Goal: Task Accomplishment & Management: Complete application form

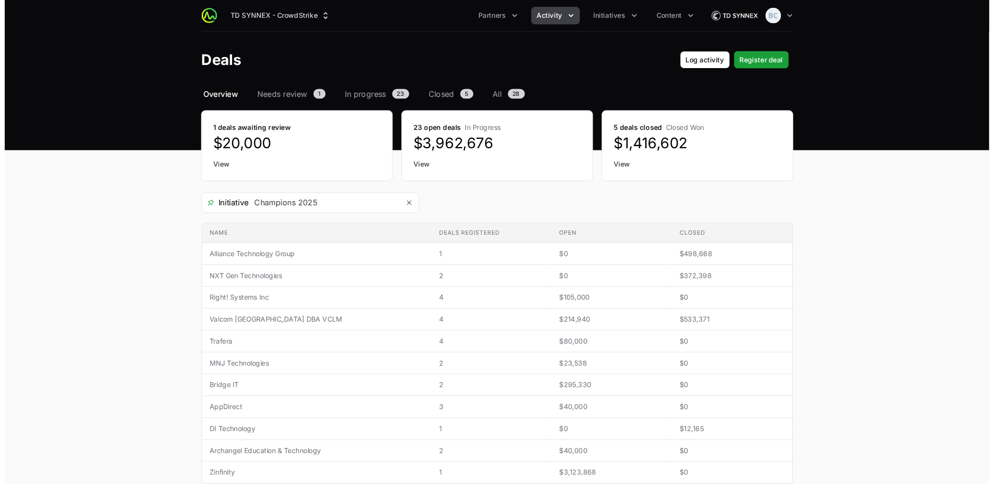
scroll to position [85, 0]
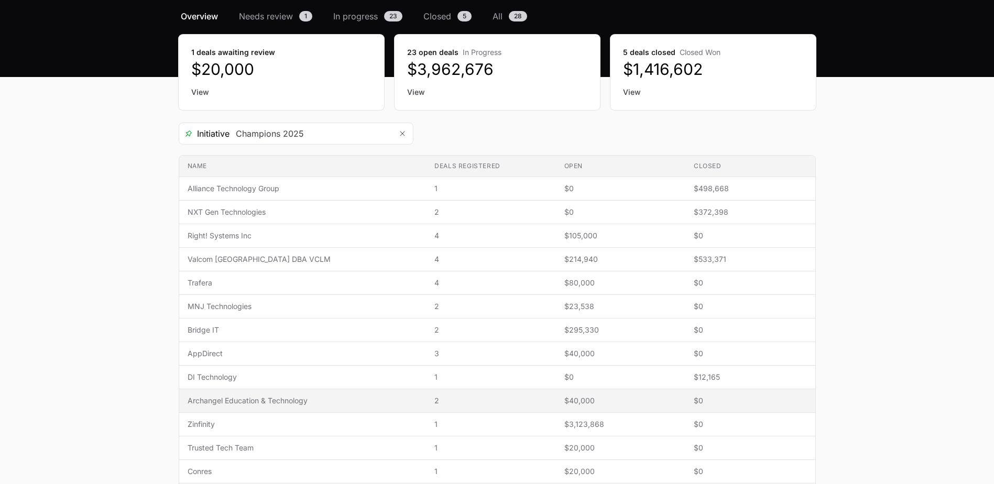
click at [258, 399] on span "Archangel Education & Technology" at bounding box center [303, 400] width 230 height 10
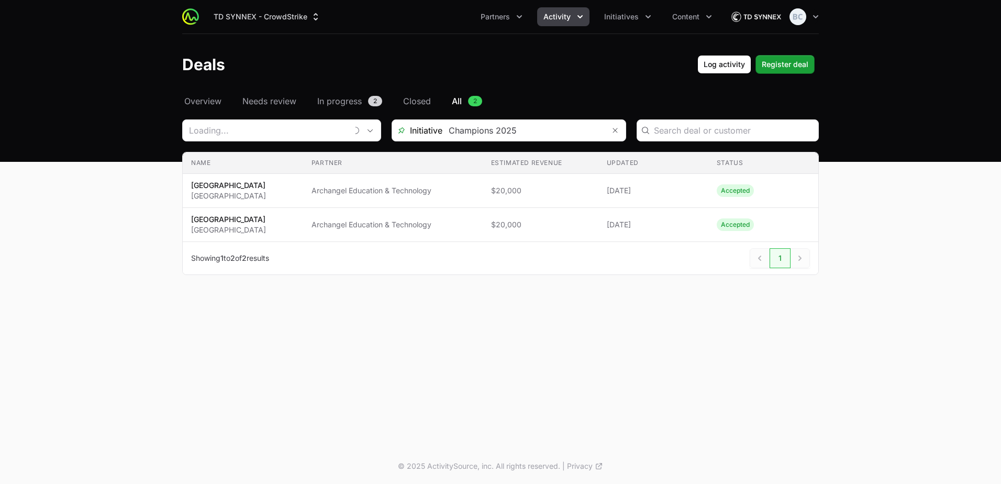
type input "Archangel Education & Technology"
click at [779, 70] on span "Register deal" at bounding box center [785, 64] width 47 height 13
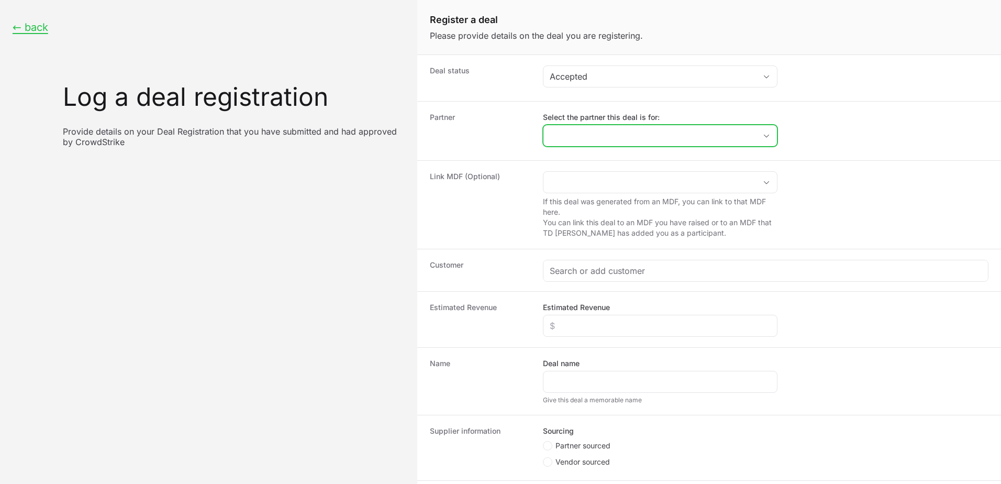
click at [615, 139] on input "Select the partner this deal is for:" at bounding box center [650, 135] width 213 height 21
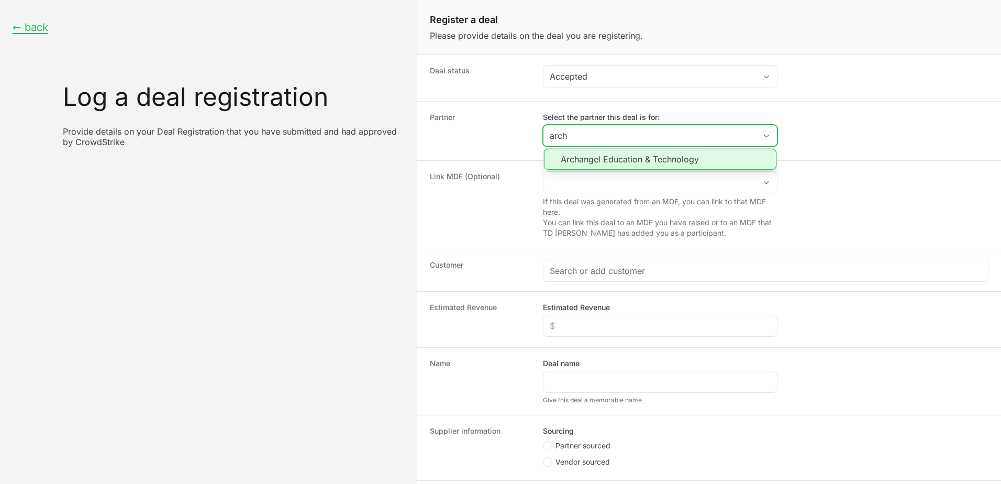
click at [614, 157] on li "Archangel Education & Technology" at bounding box center [660, 159] width 233 height 21
type input "Archangel Education & Technology"
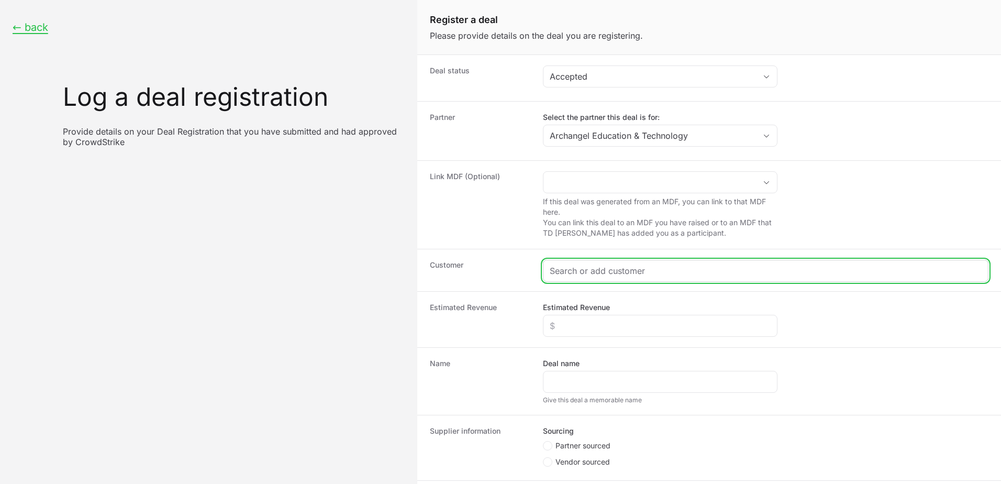
click at [596, 267] on input "Create activity form" at bounding box center [766, 271] width 432 height 13
paste input "DR-e712f316"
type input "DR-e712f316"
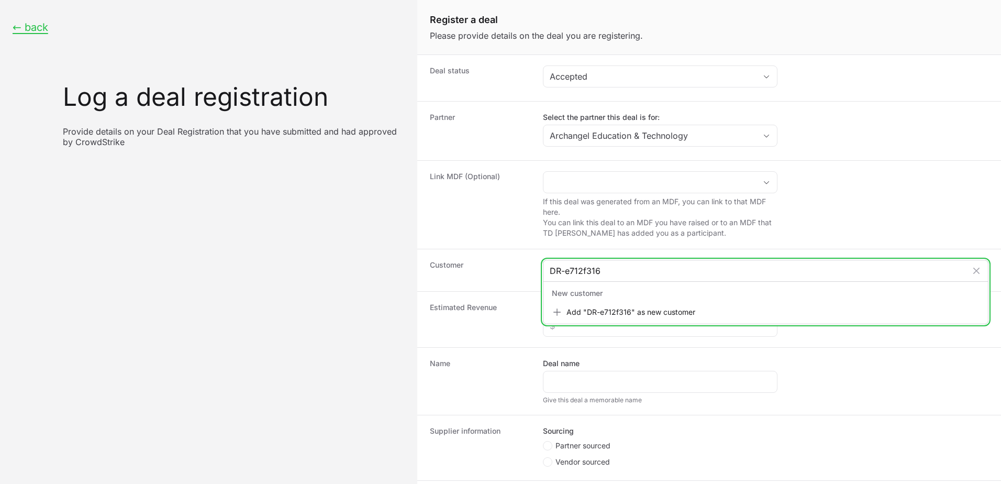
drag, startPoint x: 604, startPoint y: 273, endPoint x: 541, endPoint y: 266, distance: 64.4
click at [541, 266] on div "Customer DR-e712f316 New customer Add "DR-e712f316" as new customer" at bounding box center [709, 270] width 584 height 42
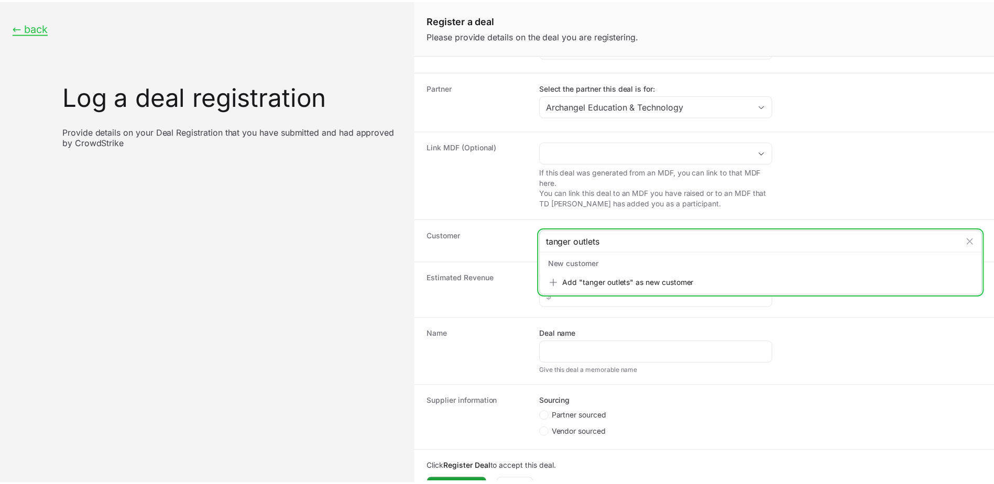
scroll to position [56, 0]
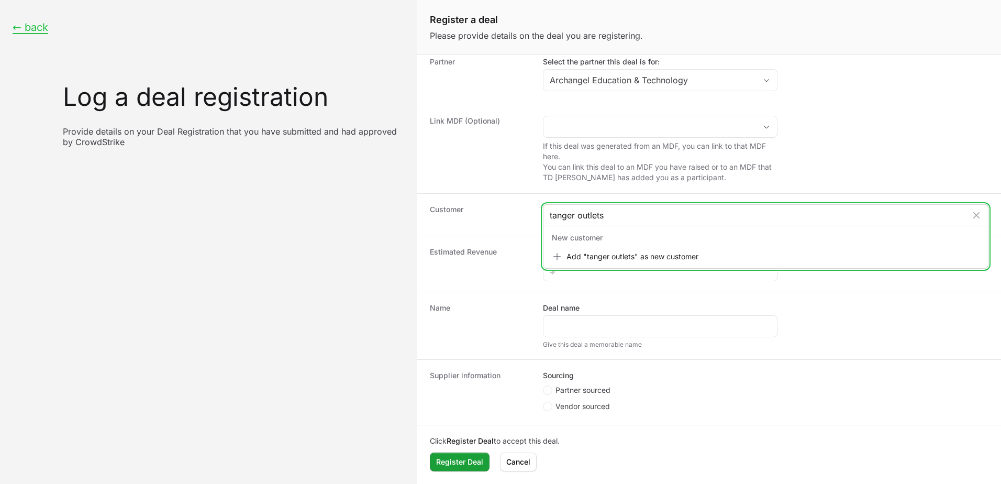
type input "tanger outlets"
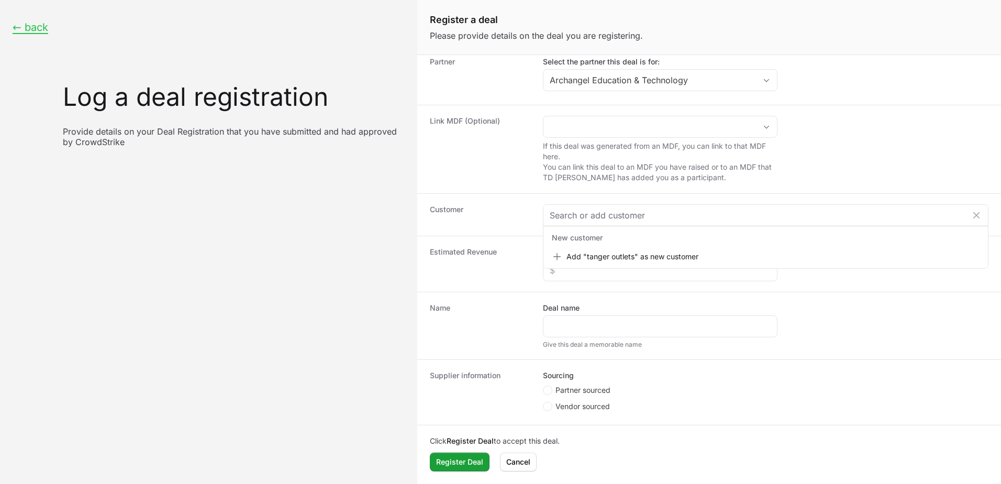
click at [585, 390] on span "Partner sourced" at bounding box center [583, 390] width 55 height 10
click at [544, 441] on input "Partner sourced" at bounding box center [543, 441] width 1 height 1
radio input "true"
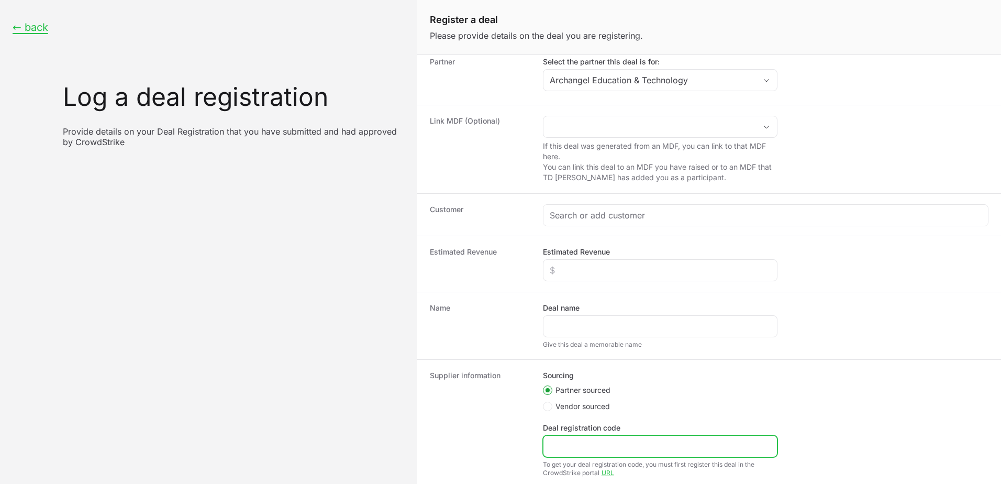
drag, startPoint x: 576, startPoint y: 436, endPoint x: 561, endPoint y: 446, distance: 17.7
click at [561, 446] on input "Deal registration code" at bounding box center [660, 446] width 221 height 13
paste input "DR-e712f316"
type input "DR-e712f316"
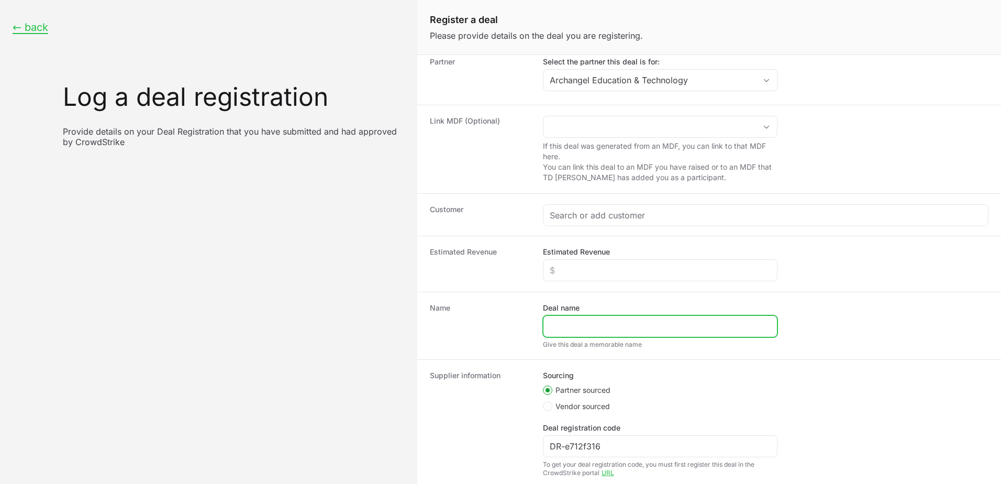
click at [604, 323] on input "Deal name" at bounding box center [660, 326] width 221 height 13
type input "Tanger Outlets"
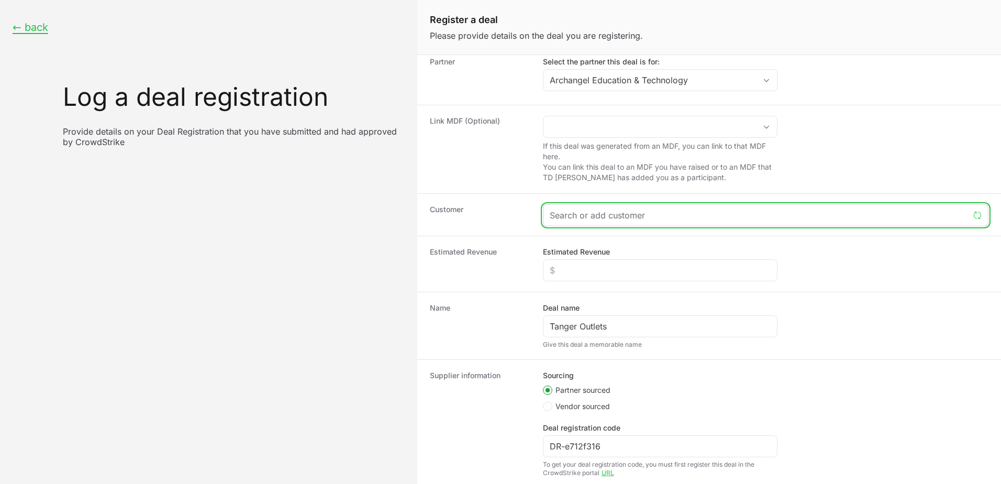
click at [655, 214] on input "Create activity form" at bounding box center [760, 215] width 420 height 13
paste input "[DOMAIN_NAME]"
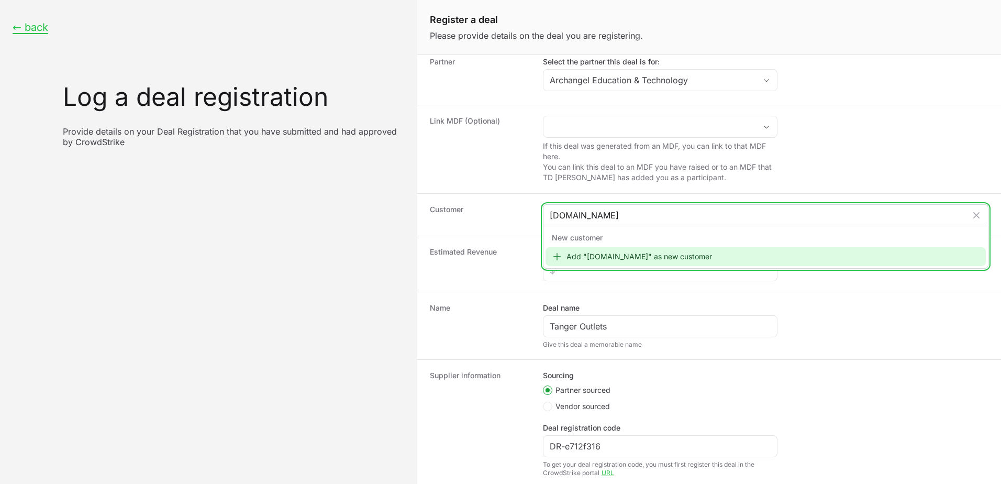
type input "[DOMAIN_NAME]"
click at [660, 260] on div "Add "[DOMAIN_NAME]" as new customer" at bounding box center [766, 256] width 441 height 19
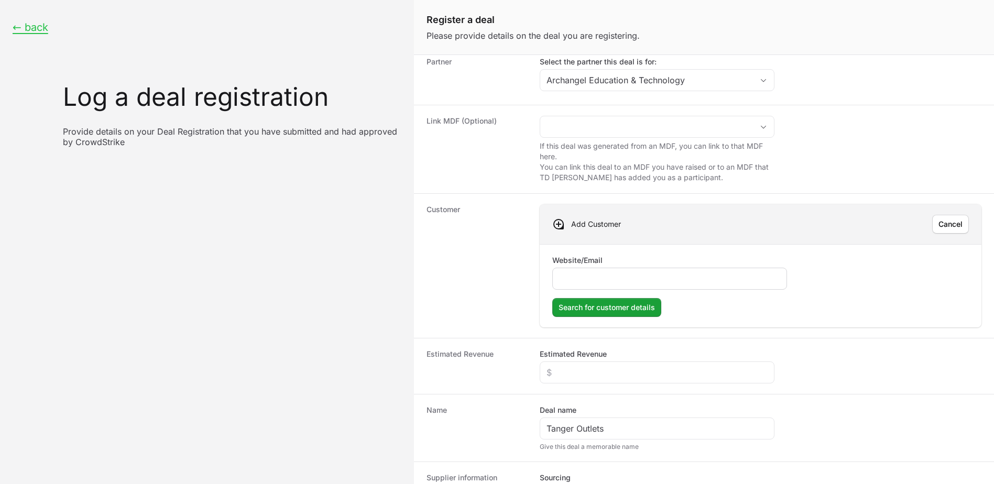
click at [651, 282] on input "Website/Email" at bounding box center [669, 278] width 221 height 13
type input "[DOMAIN_NAME]"
click at [638, 310] on span "Search for customer details" at bounding box center [606, 307] width 96 height 13
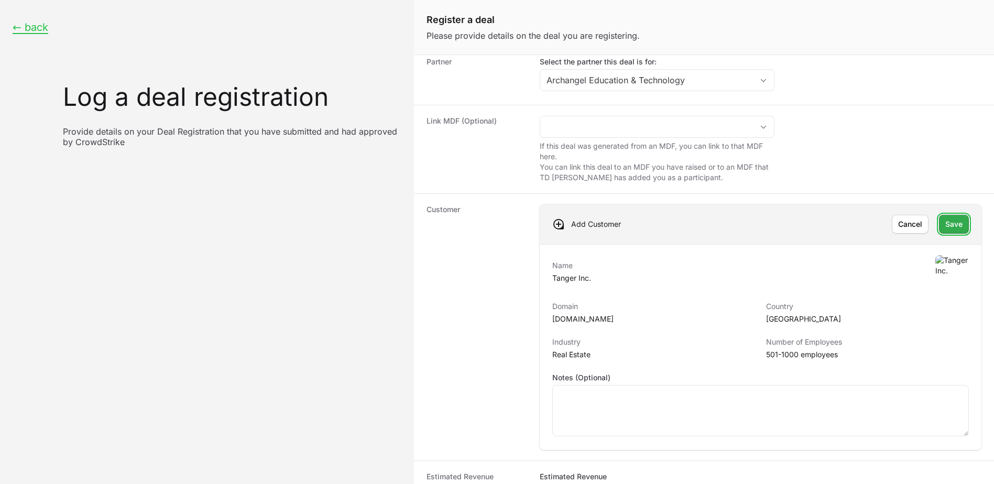
click at [951, 226] on span "Save" at bounding box center [953, 224] width 17 height 13
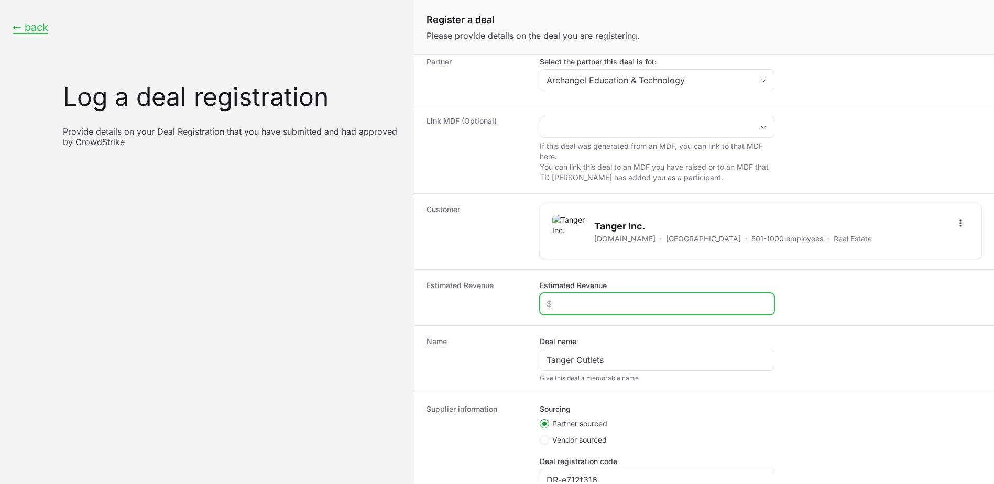
click at [620, 303] on input "Estimated Revenue" at bounding box center [656, 304] width 221 height 13
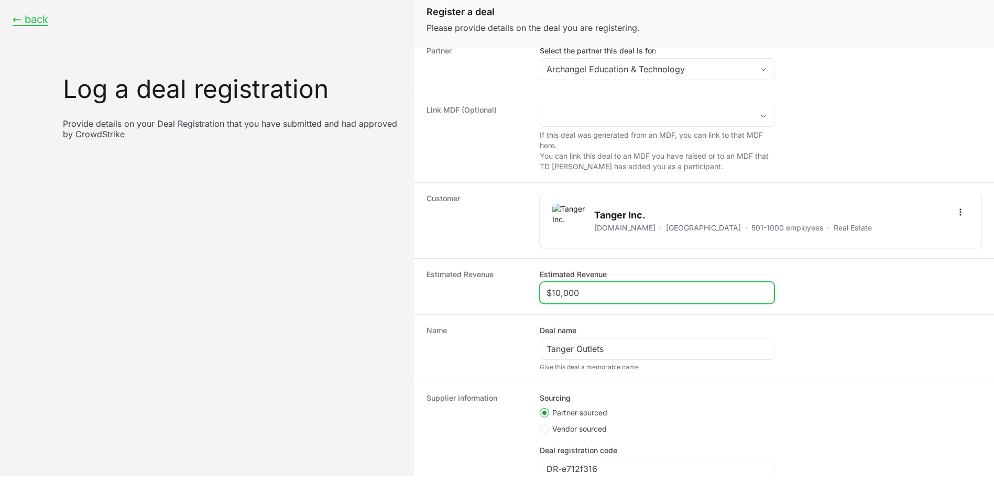
scroll to position [152, 0]
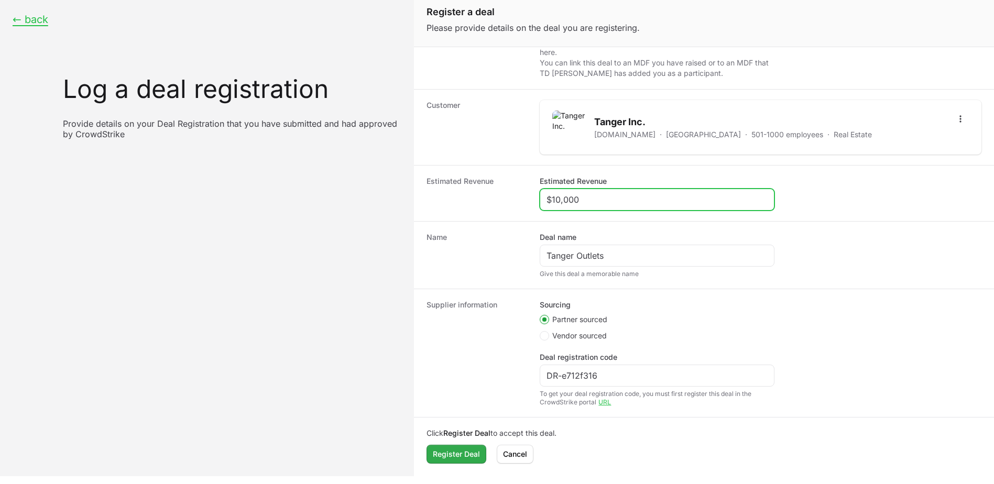
type input "$10,000"
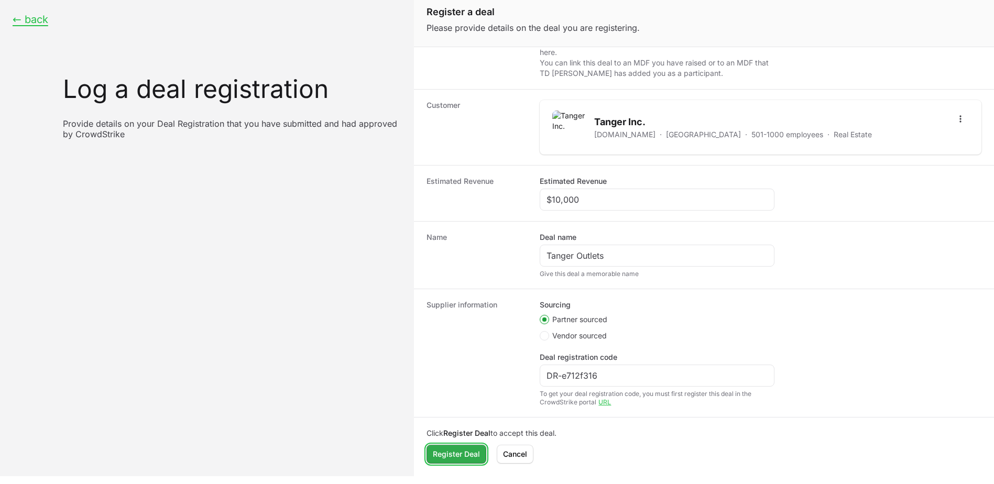
click at [449, 459] on span "Register Deal" at bounding box center [456, 454] width 47 height 13
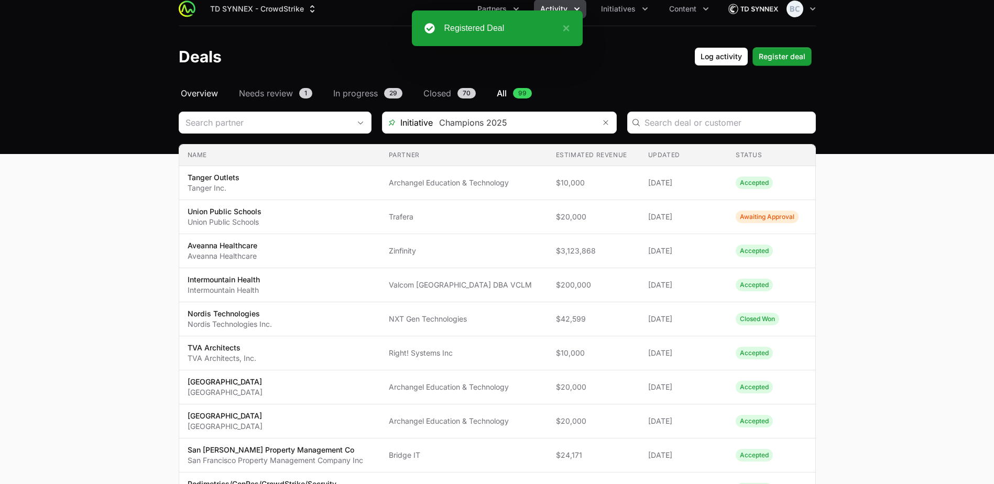
click at [206, 96] on span "Overview" at bounding box center [199, 93] width 37 height 13
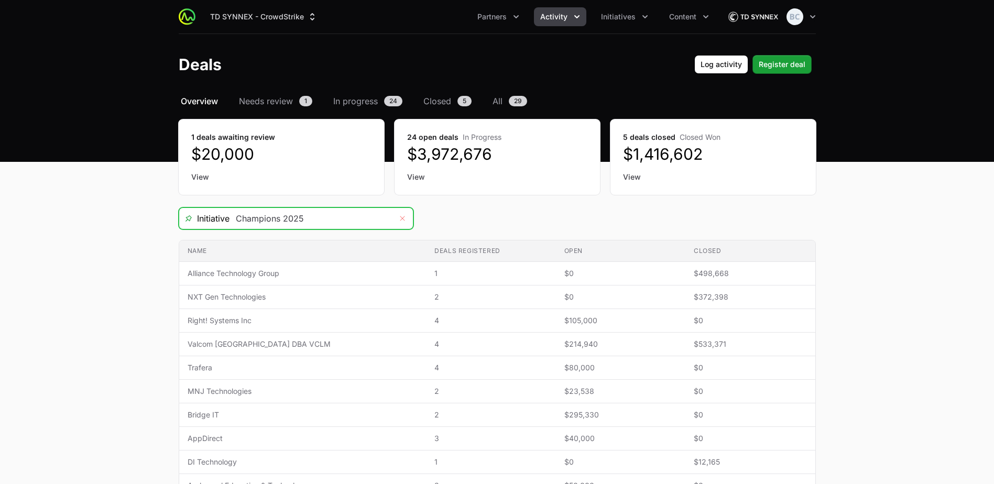
click at [400, 218] on icon "Remove" at bounding box center [402, 218] width 6 height 8
click at [403, 219] on icon "Open" at bounding box center [402, 219] width 8 height 4
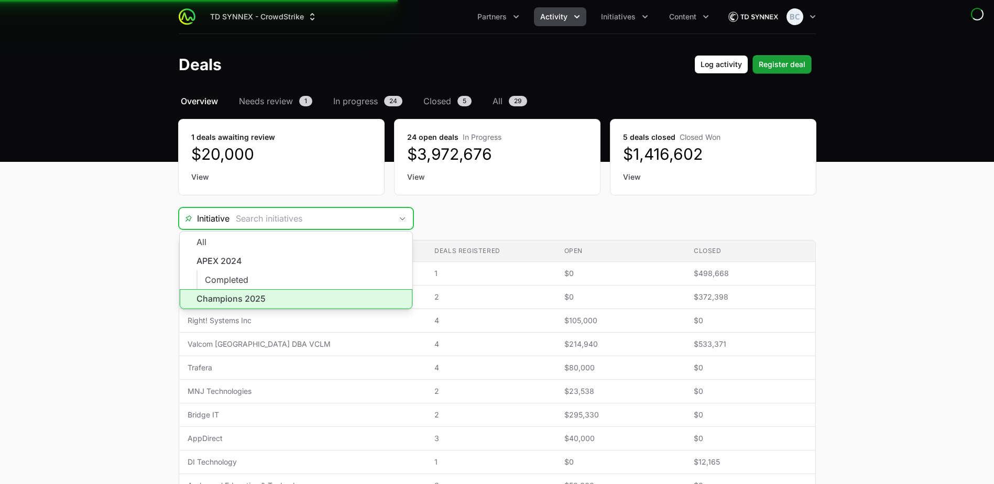
click at [328, 293] on li "Champions 2025" at bounding box center [296, 299] width 233 height 20
type input "Champions 2025"
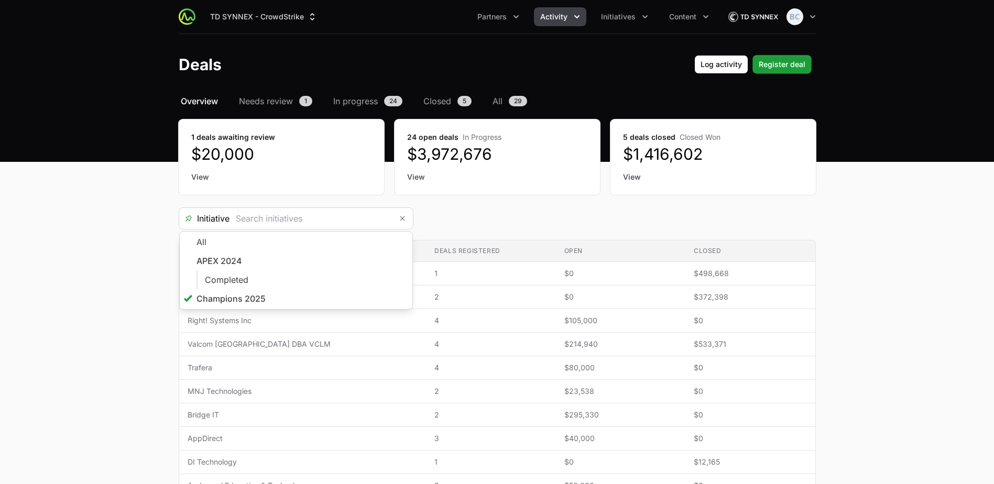
type input "Champions 2025"
click at [129, 311] on main "Select a tab Overview Needs review In progress Closed All Overview Needs review…" at bounding box center [497, 361] width 994 height 532
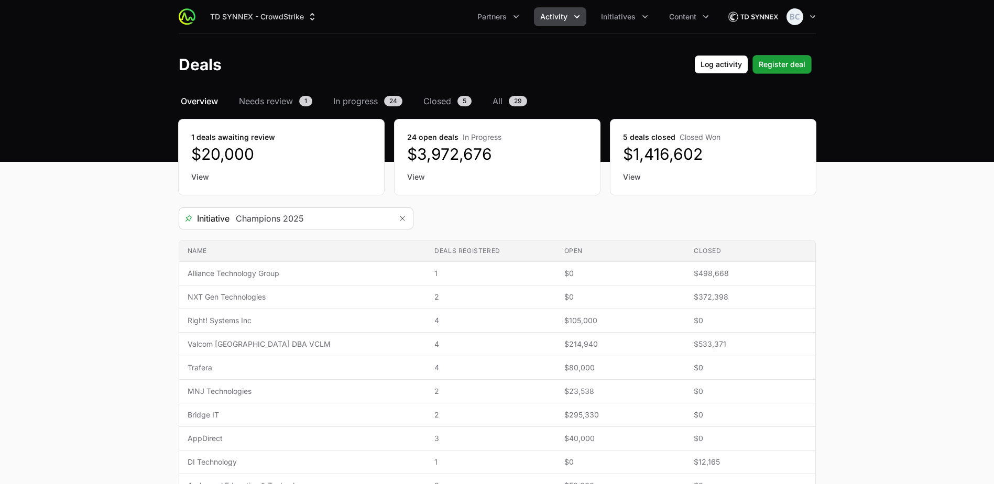
scroll to position [52, 0]
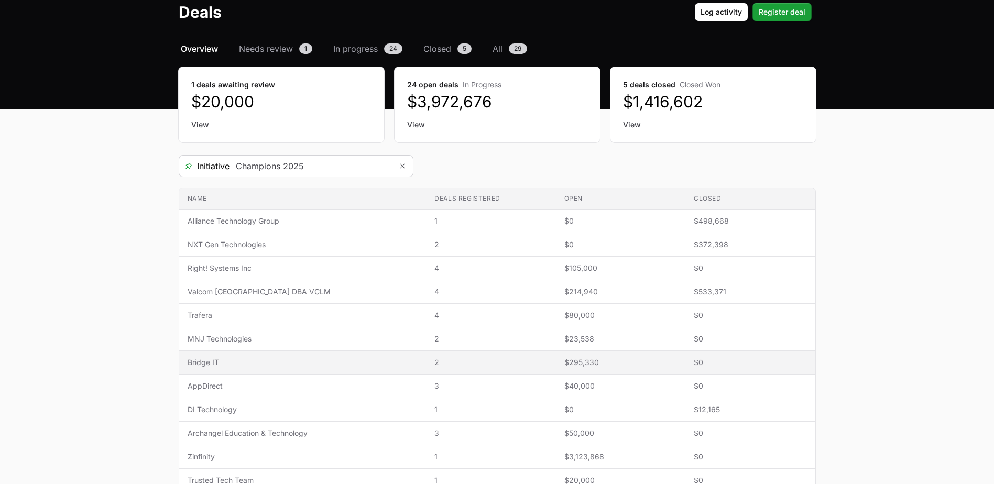
click at [214, 363] on span "Bridge IT" at bounding box center [303, 362] width 230 height 10
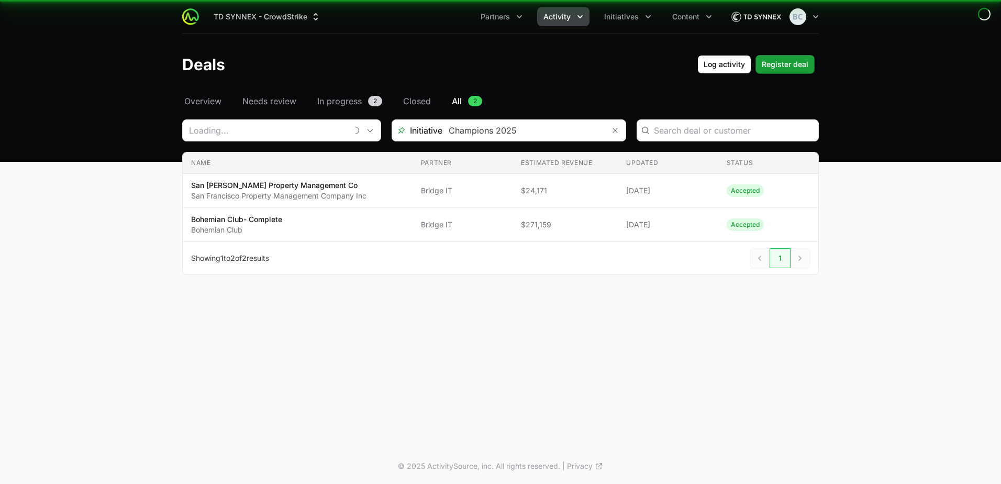
type input "Bridge IT"
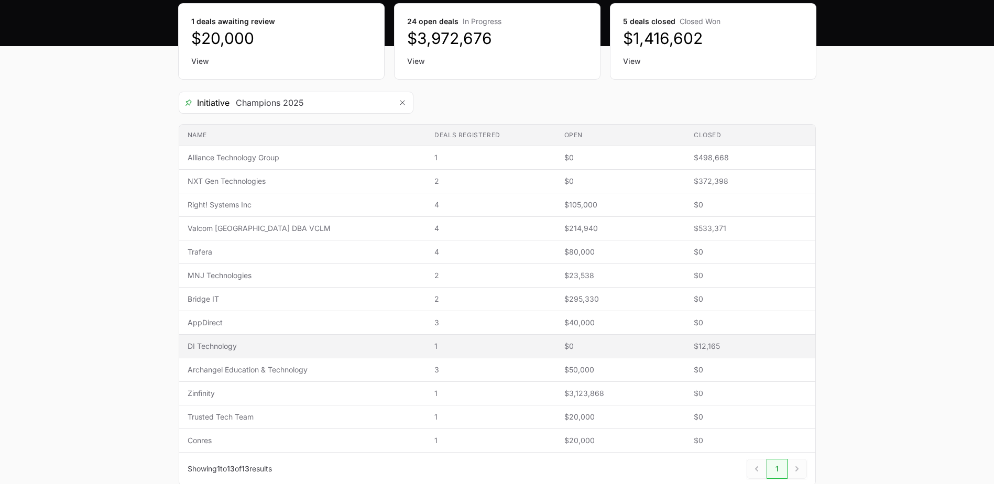
scroll to position [178, 0]
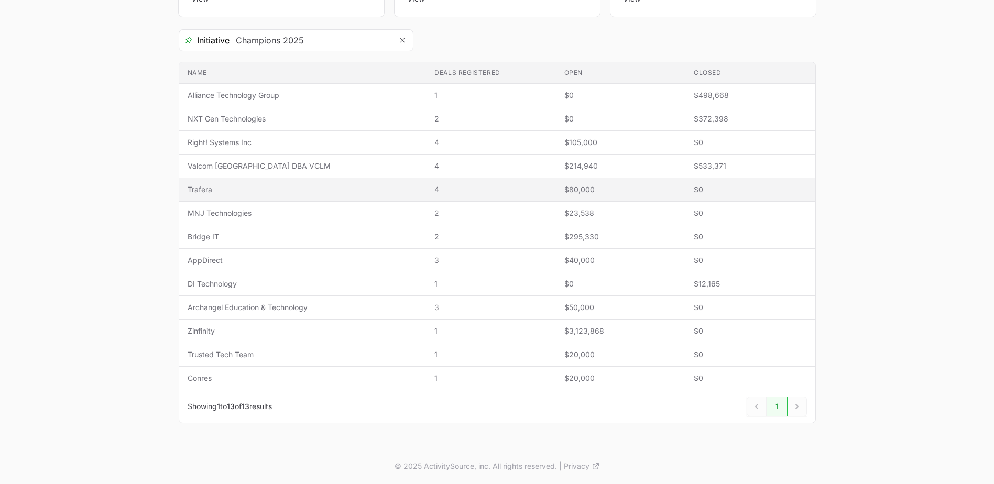
click at [260, 191] on span "Trafera" at bounding box center [303, 189] width 230 height 10
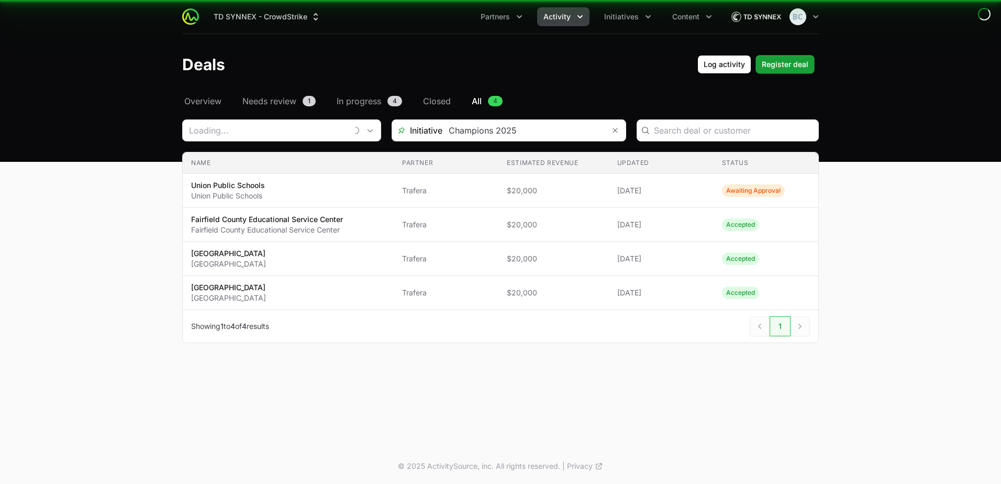
type input "Trafera"
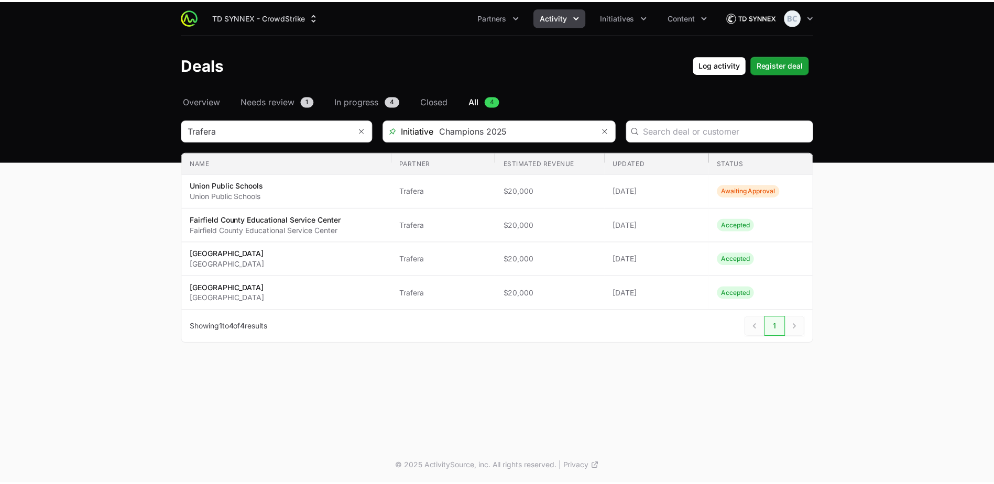
scroll to position [178, 0]
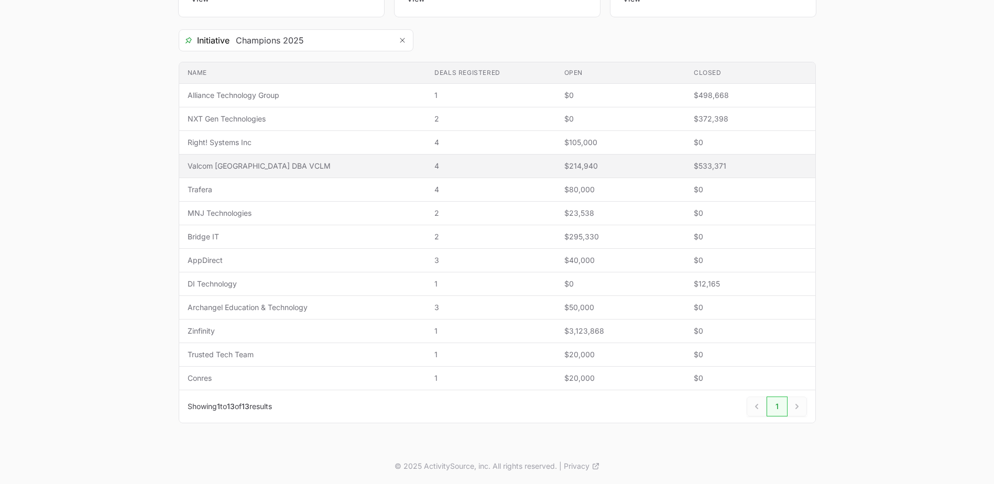
click at [247, 162] on span "Valcom [GEOGRAPHIC_DATA] DBA VCLM" at bounding box center [303, 166] width 230 height 10
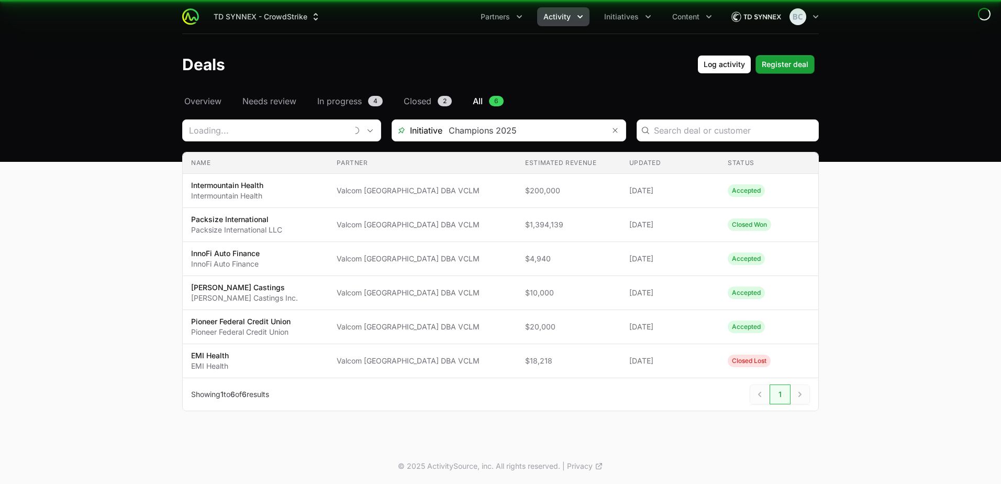
type input "Valcom [GEOGRAPHIC_DATA] DBA VCLM"
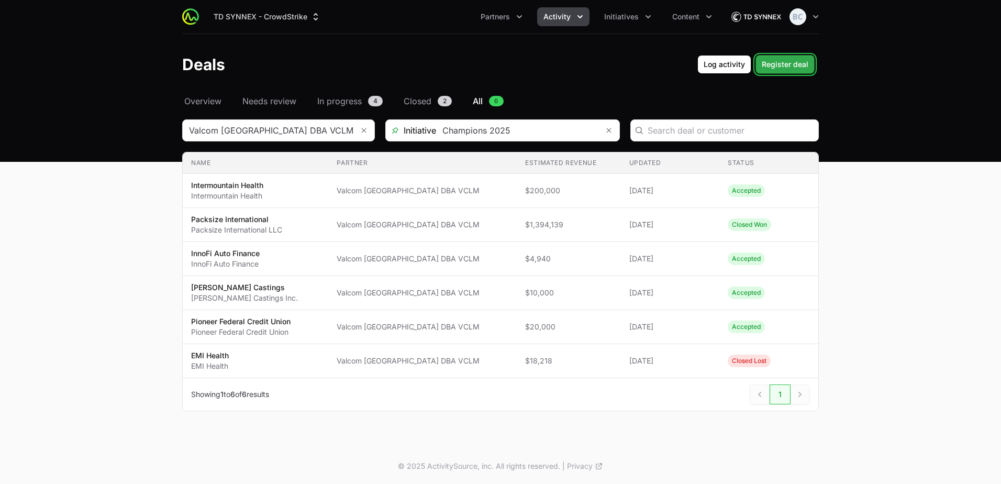
click at [770, 68] on span "Register deal" at bounding box center [785, 64] width 47 height 13
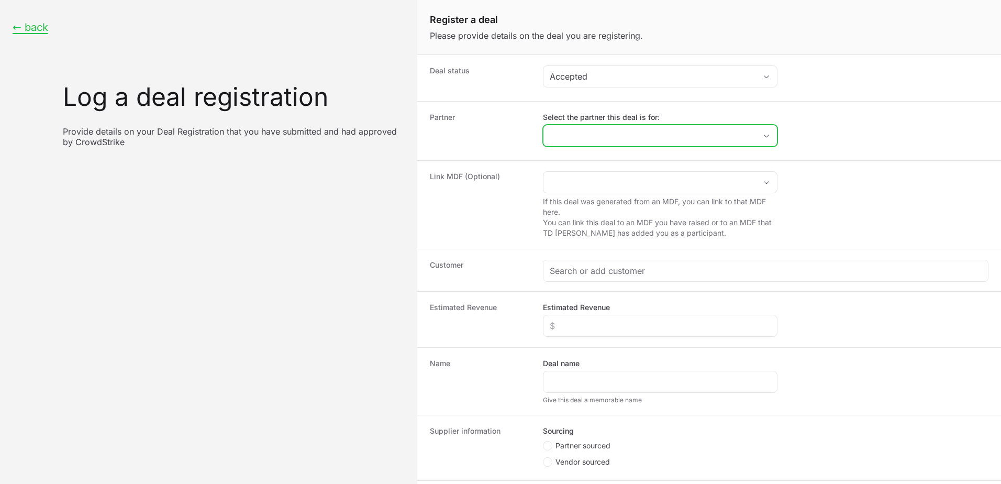
click at [635, 138] on input "Select the partner this deal is for:" at bounding box center [650, 135] width 213 height 21
type input "vlcm"
drag, startPoint x: 604, startPoint y: 138, endPoint x: 540, endPoint y: 129, distance: 64.5
click at [540, 129] on div "Partner Select the partner this deal is for: vlcm No partners found" at bounding box center [709, 130] width 584 height 59
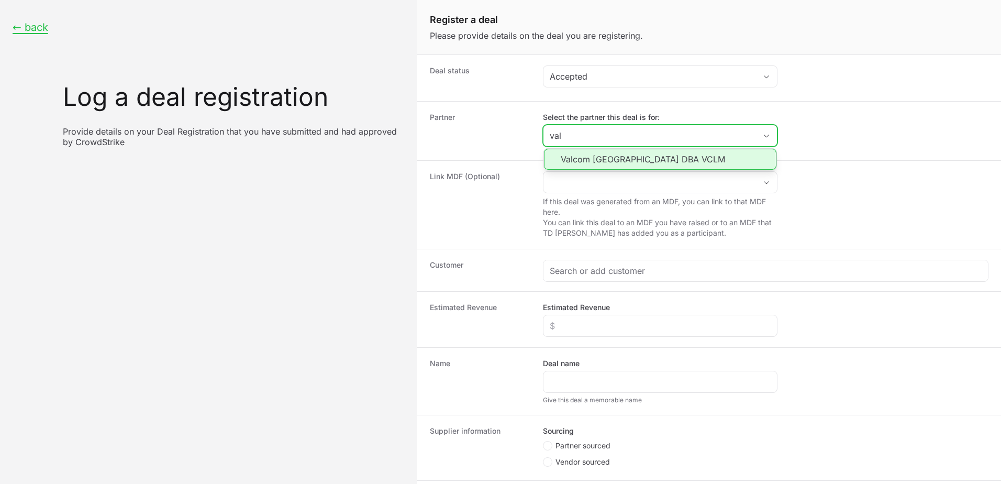
click at [591, 155] on li "Valcom [GEOGRAPHIC_DATA] DBA VCLM" at bounding box center [660, 159] width 233 height 21
type input "Valcom [GEOGRAPHIC_DATA] DBA VCLM"
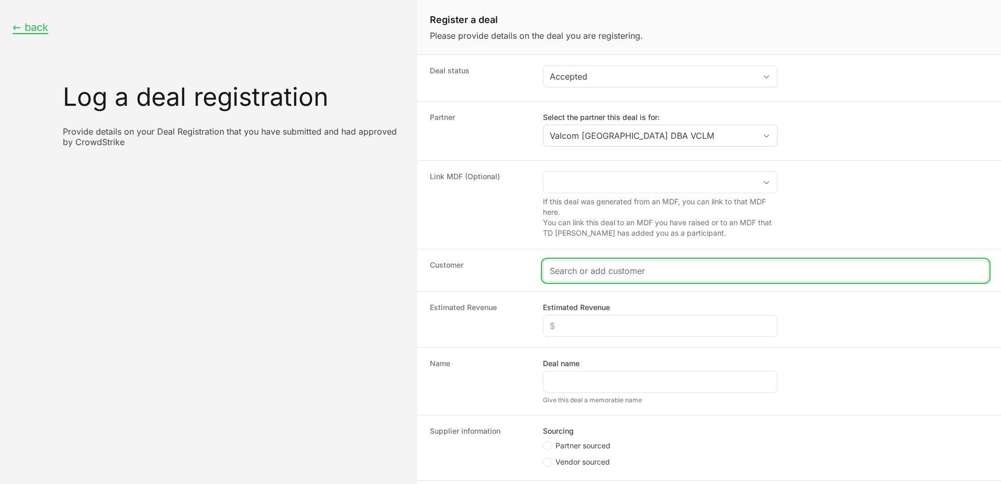
click at [599, 270] on input "Create activity form" at bounding box center [766, 271] width 432 height 13
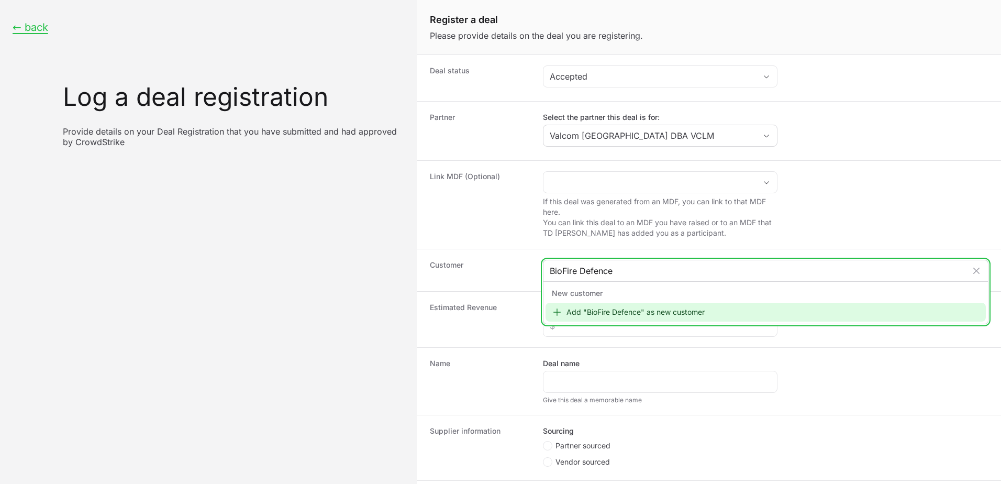
type input "BioFire Defence"
click at [679, 309] on div "Add "BioFire Defence" as new customer" at bounding box center [766, 312] width 441 height 19
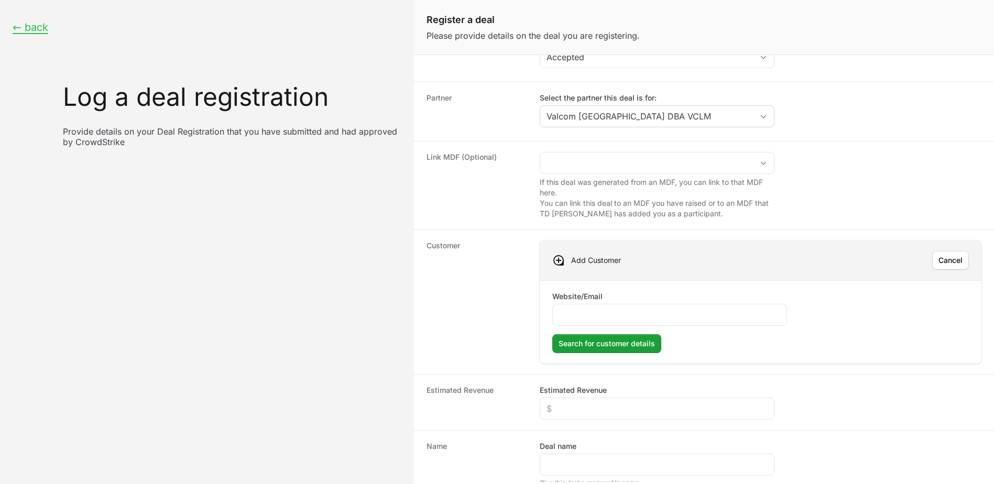
scroll to position [52, 0]
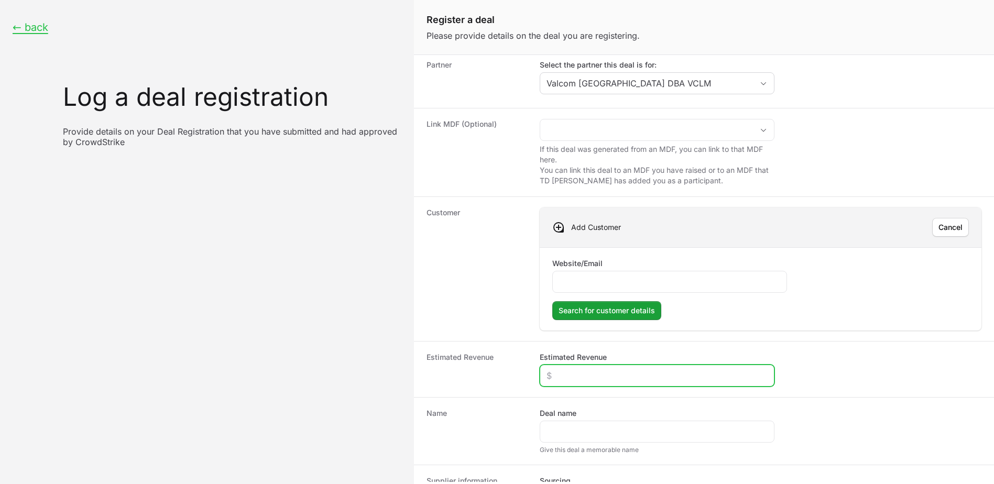
click at [616, 377] on input "Estimated Revenue" at bounding box center [656, 375] width 221 height 13
type input "$10,000"
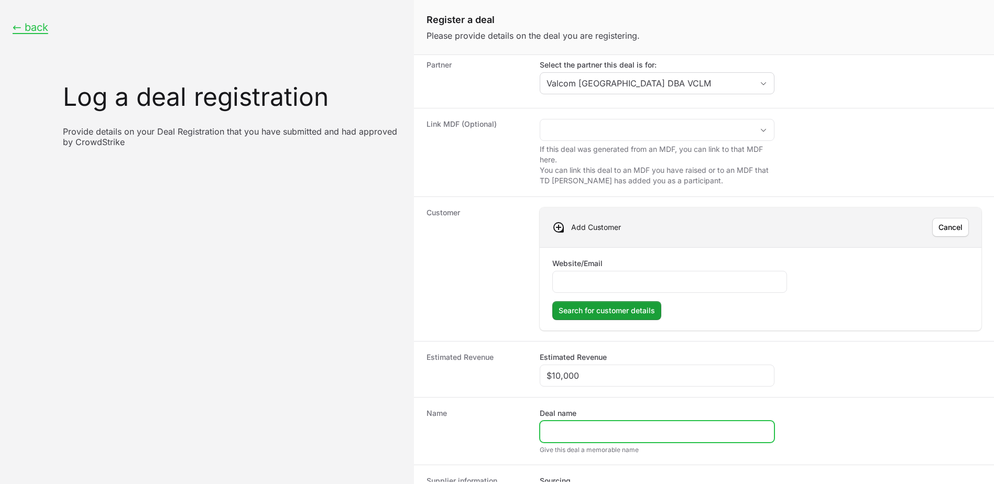
click at [597, 435] on input "Deal name" at bounding box center [656, 431] width 221 height 13
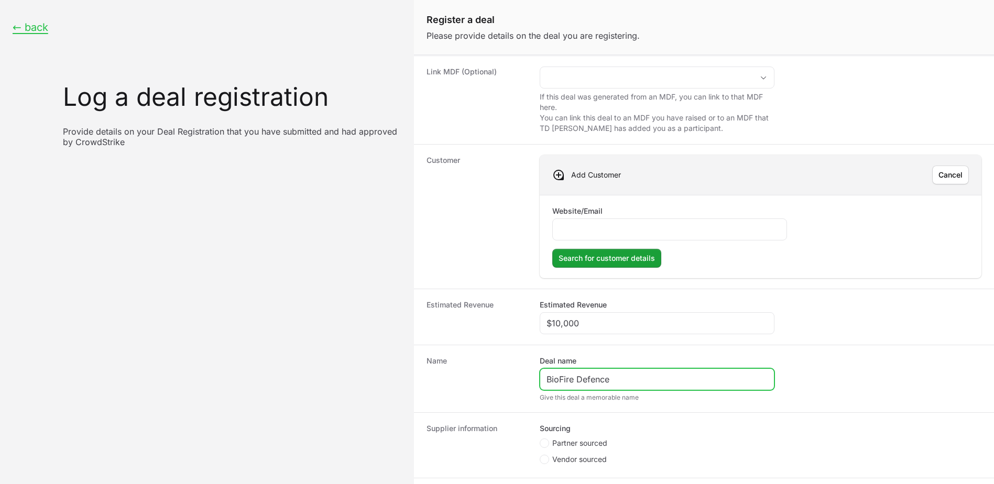
scroll to position [157, 0]
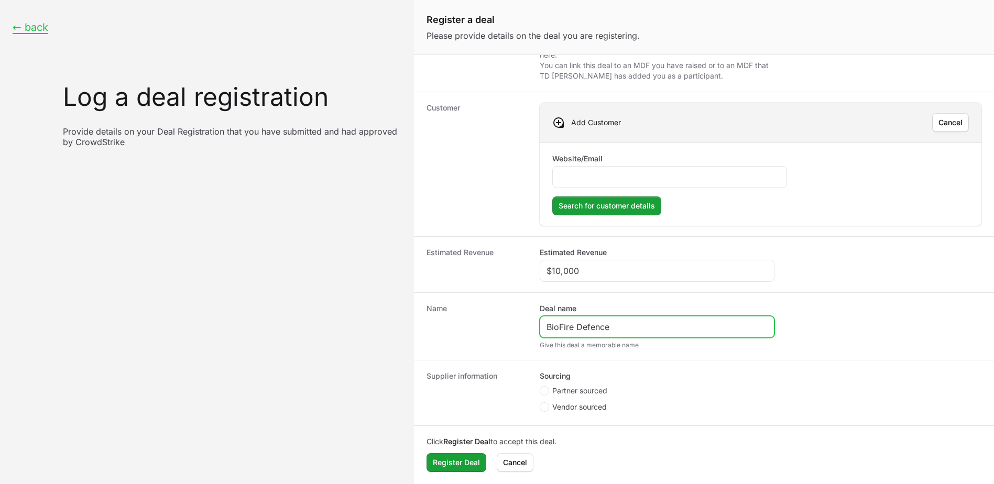
type input "BioFire Defence"
click at [576, 389] on span "Partner sourced" at bounding box center [579, 391] width 55 height 10
radio input "true"
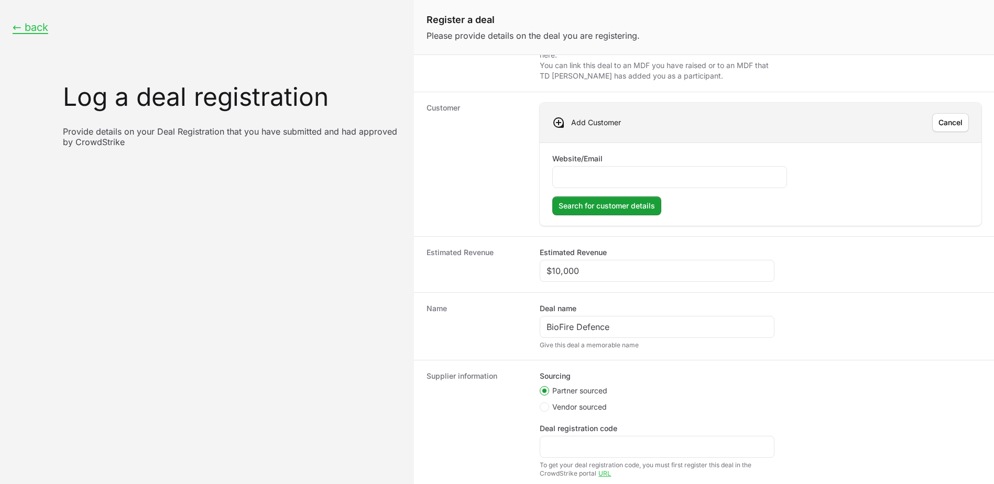
scroll to position [76, 0]
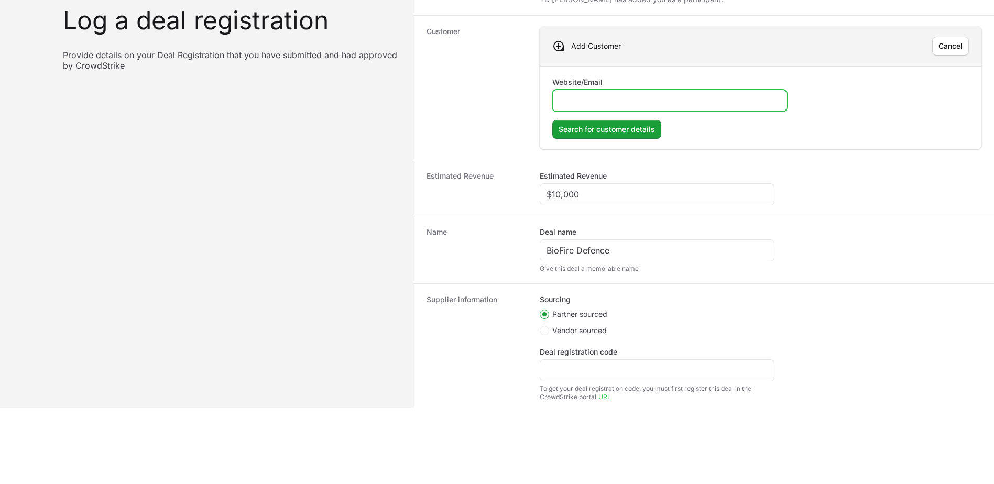
click at [649, 101] on input "Website/Email" at bounding box center [669, 100] width 221 height 13
paste input "[DOMAIN_NAME]"
type input "[DOMAIN_NAME]"
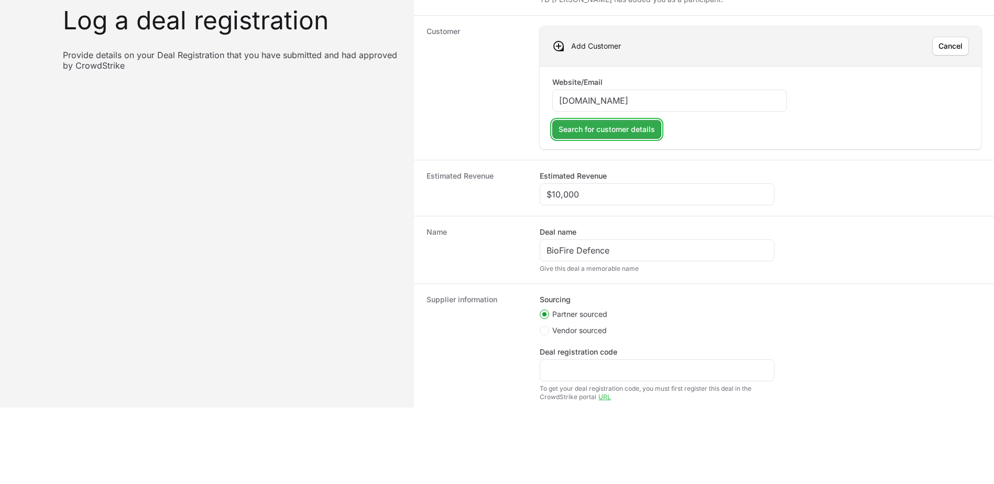
click at [635, 128] on span "Search for customer details" at bounding box center [606, 129] width 96 height 13
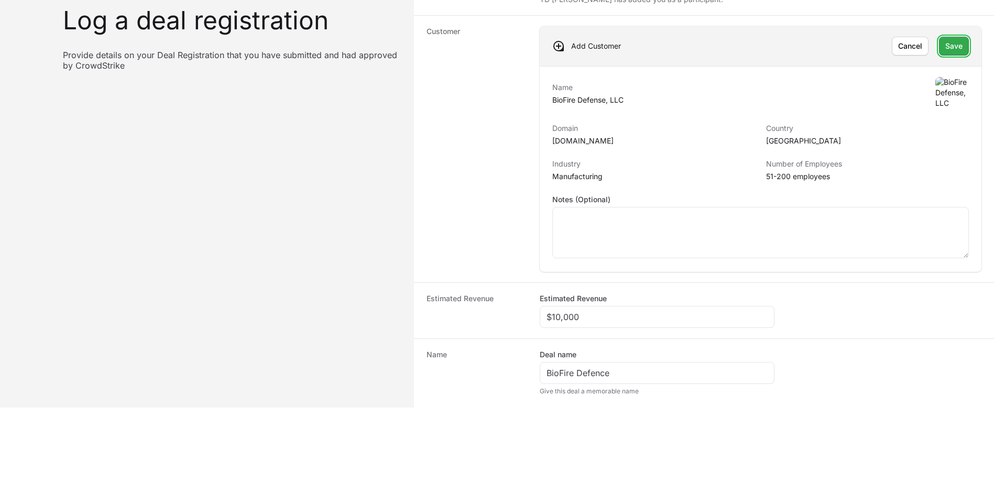
click at [939, 50] on button "Save" at bounding box center [954, 46] width 30 height 19
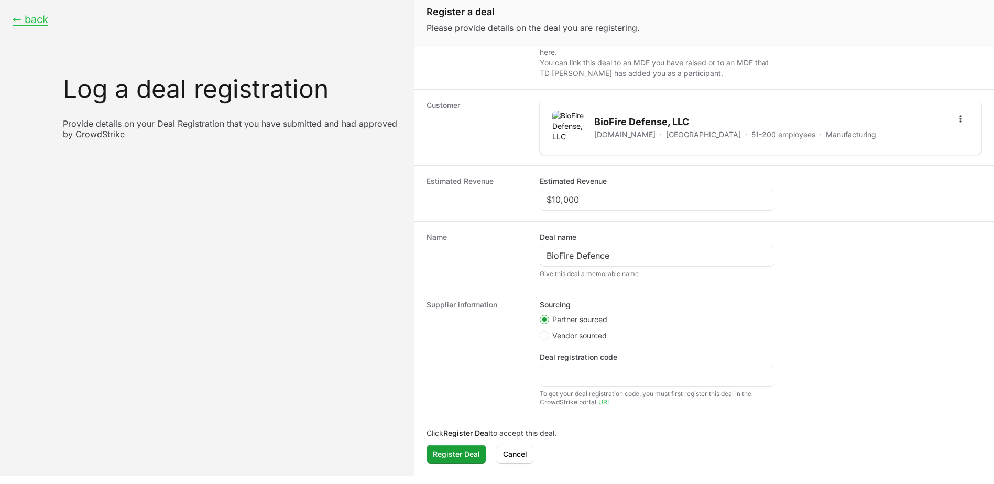
scroll to position [8, 0]
click at [601, 380] on input "Deal registration code" at bounding box center [656, 375] width 221 height 13
paste input "DR-c2534fe5"
type input "DR-c2534fe5"
click at [469, 453] on span "Register Deal" at bounding box center [456, 454] width 47 height 13
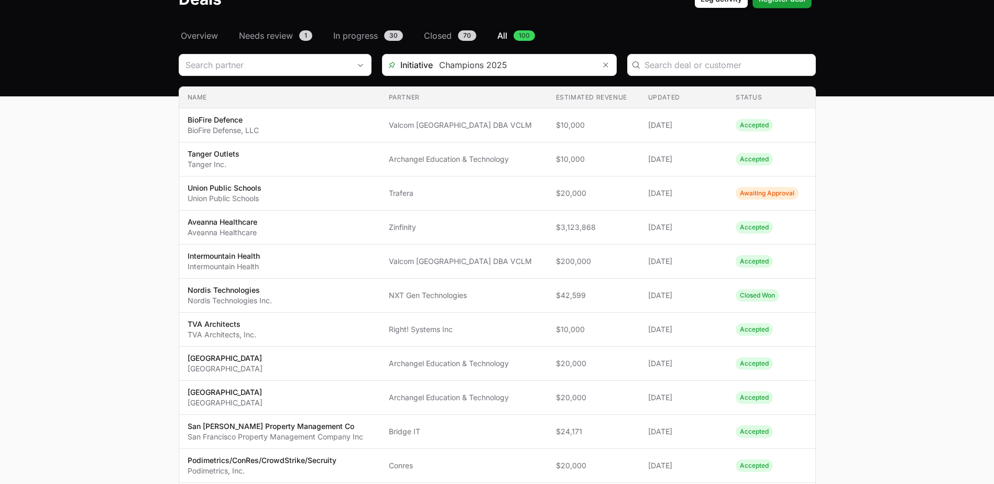
scroll to position [60, 0]
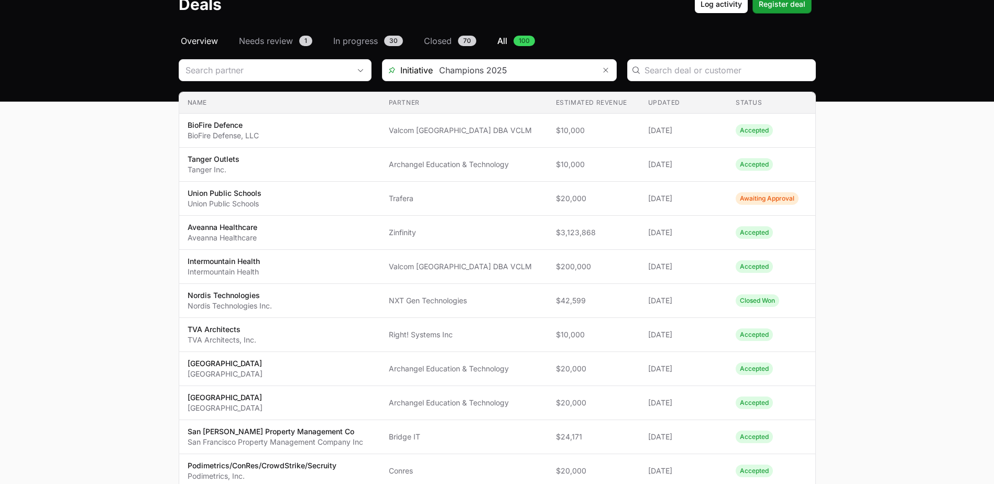
click at [216, 41] on span "Overview" at bounding box center [199, 41] width 37 height 13
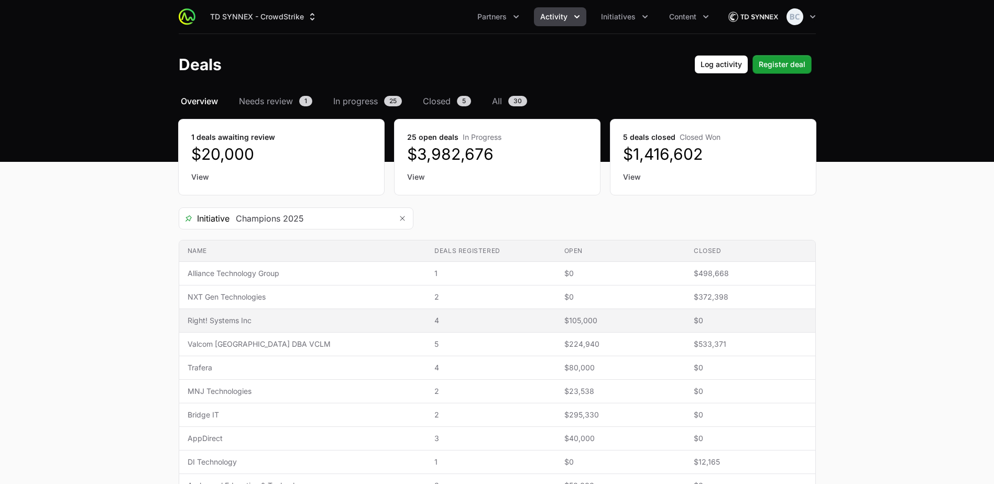
click at [329, 320] on span "Right! Systems Inc" at bounding box center [303, 320] width 230 height 10
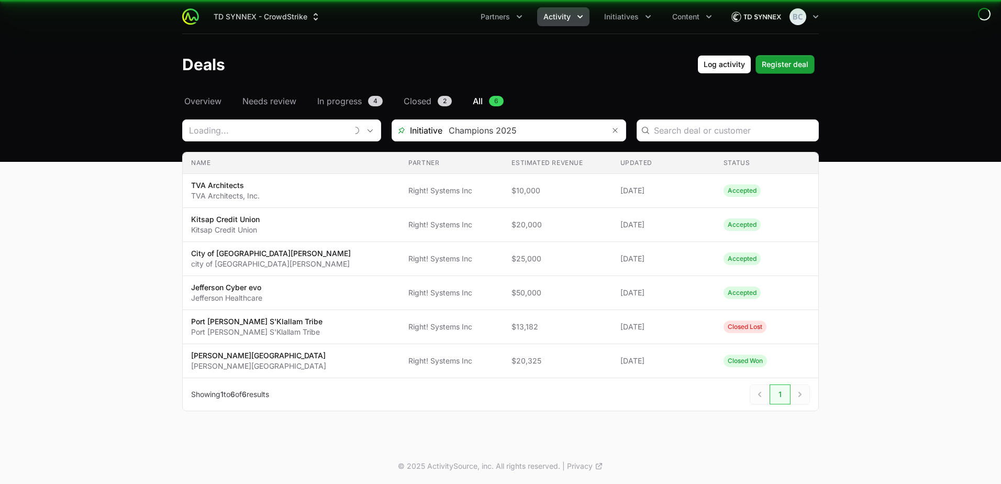
type input "Right! Systems Inc"
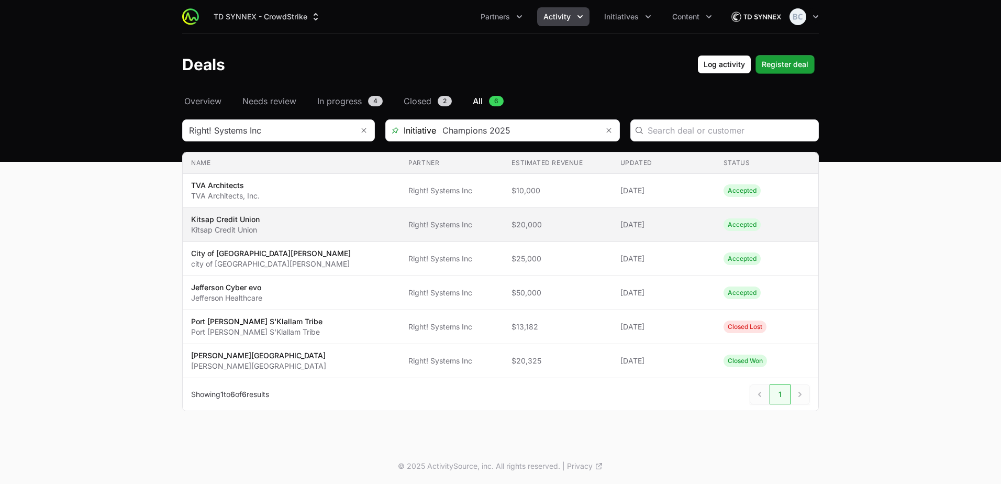
click at [414, 228] on span "Right! Systems Inc" at bounding box center [452, 224] width 86 height 10
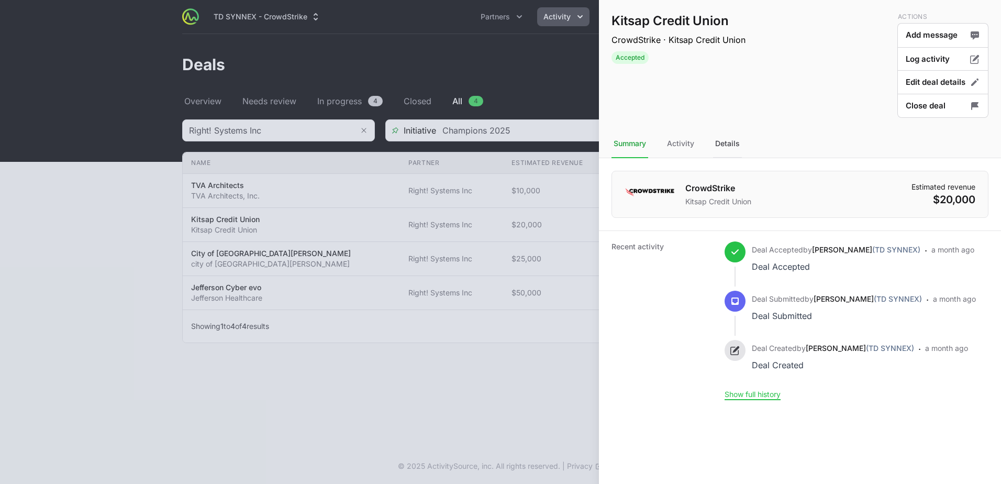
click at [730, 146] on div "Details" at bounding box center [727, 144] width 29 height 28
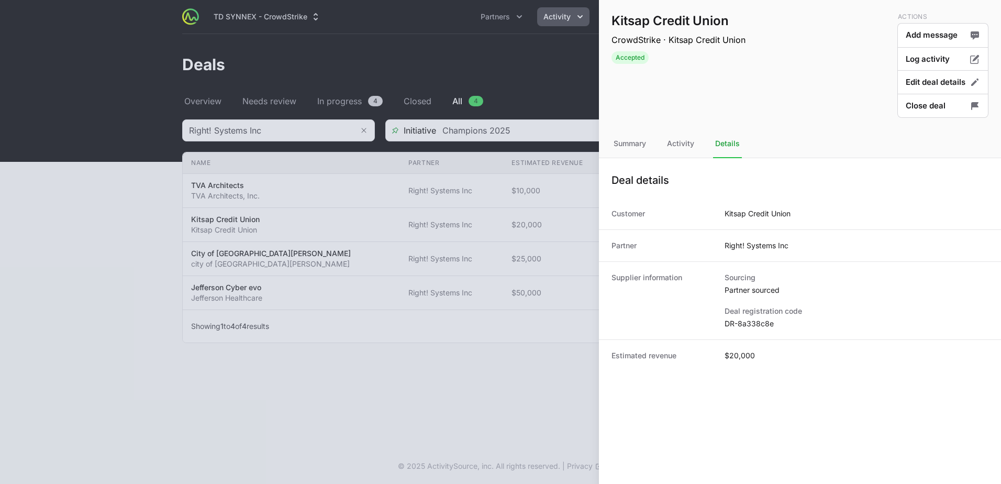
click at [350, 369] on div at bounding box center [500, 242] width 1001 height 484
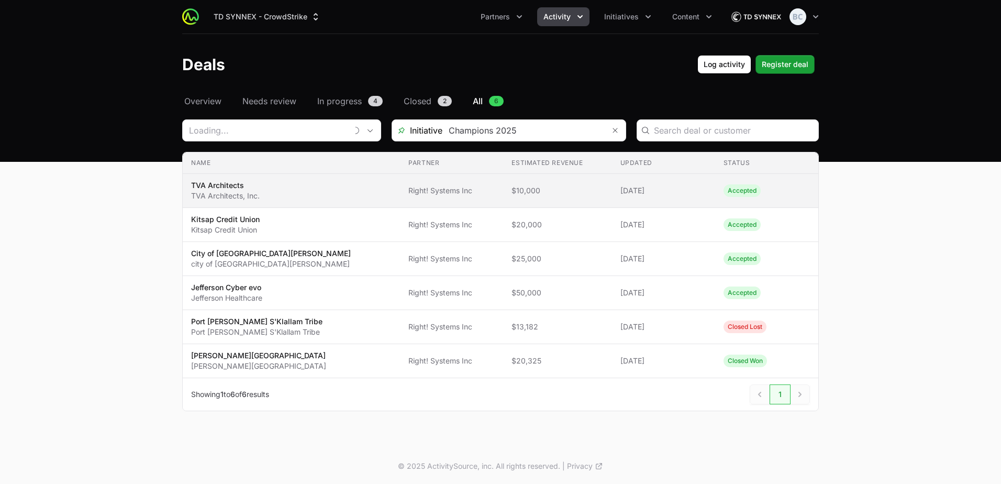
type input "Right! Systems Inc"
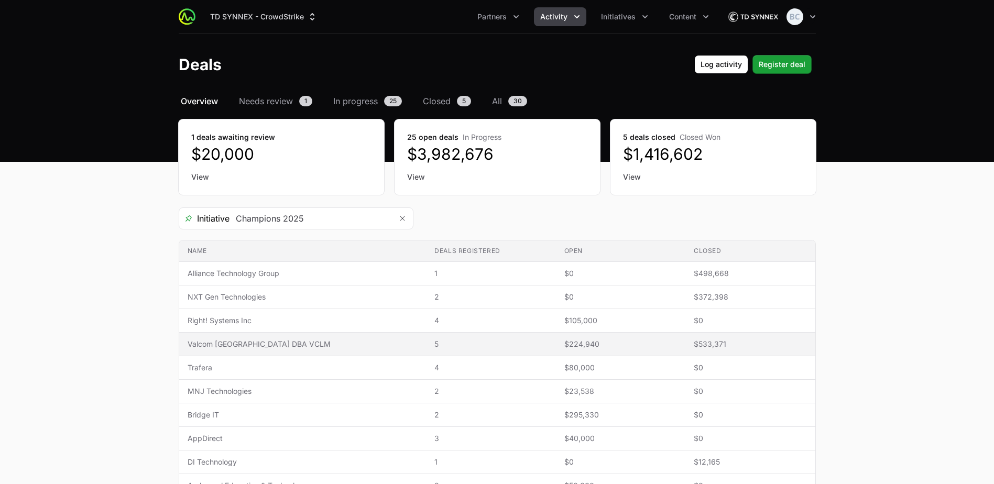
click at [264, 343] on span "Valcom [GEOGRAPHIC_DATA] DBA VCLM" at bounding box center [303, 344] width 230 height 10
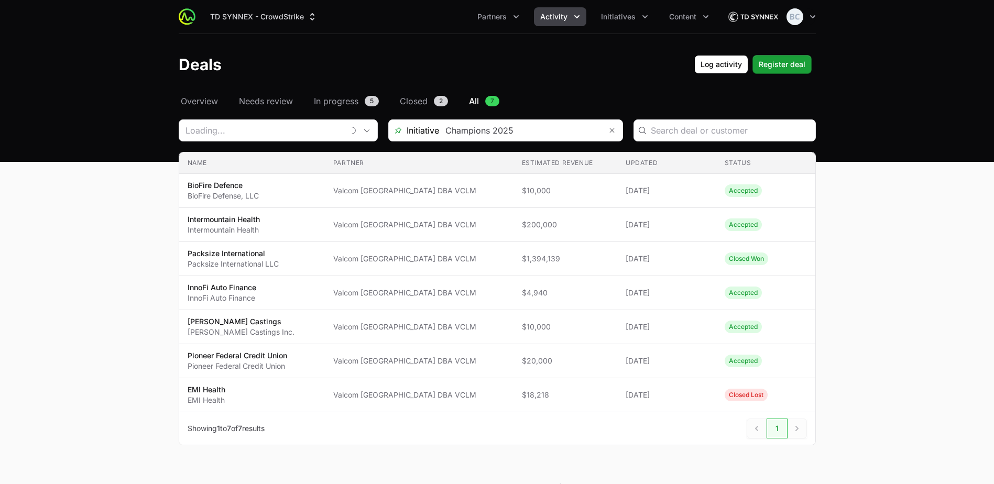
type input "Valcom [GEOGRAPHIC_DATA] DBA VCLM"
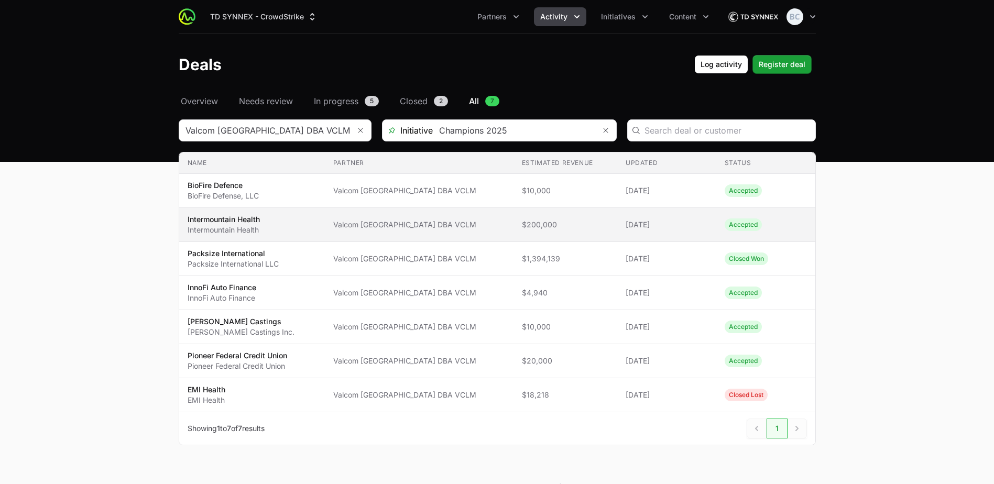
click at [390, 224] on span "Valcom [GEOGRAPHIC_DATA] DBA VCLM" at bounding box center [419, 224] width 172 height 10
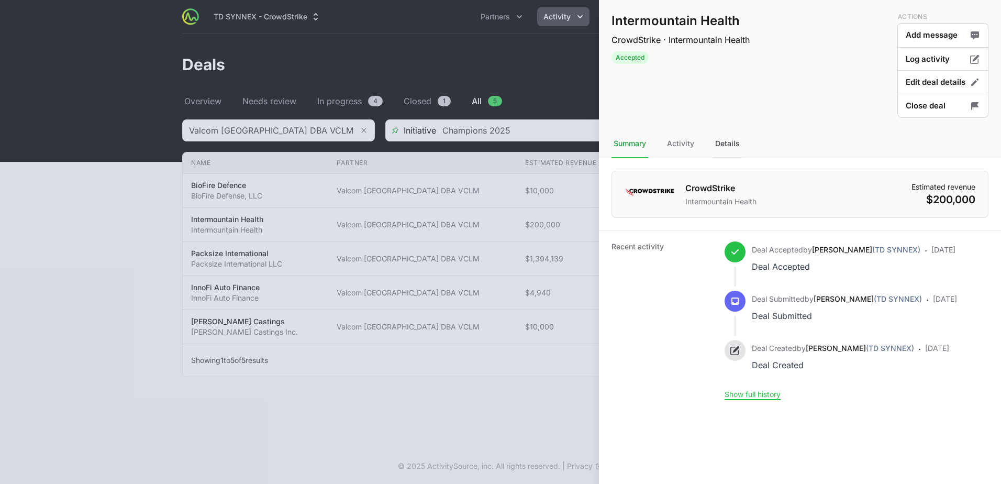
click at [738, 141] on div "Details" at bounding box center [727, 144] width 29 height 28
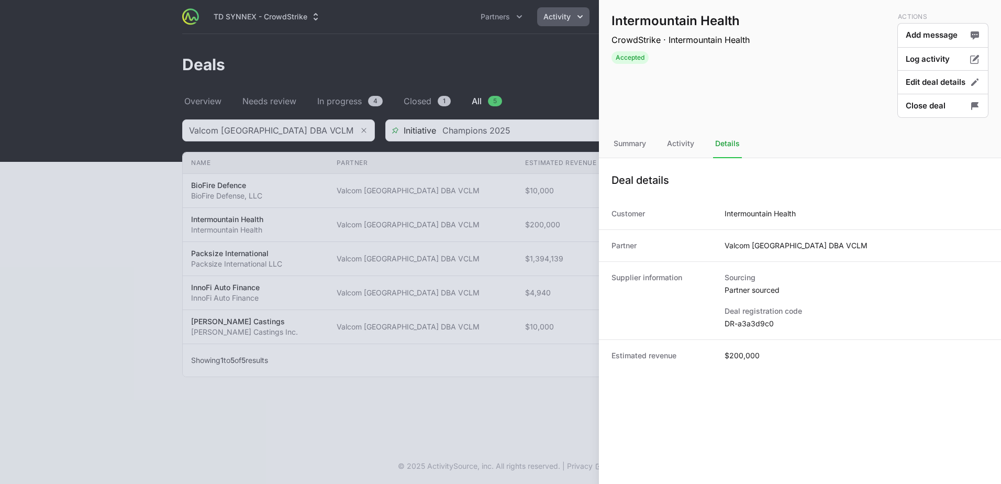
click at [84, 341] on div at bounding box center [500, 242] width 1001 height 484
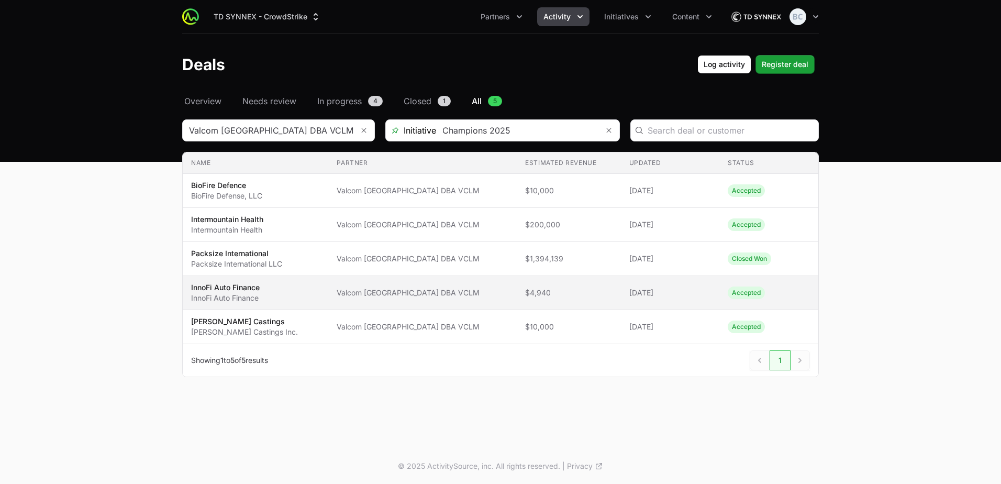
click at [471, 295] on span "Valcom [GEOGRAPHIC_DATA] DBA VCLM" at bounding box center [423, 293] width 172 height 10
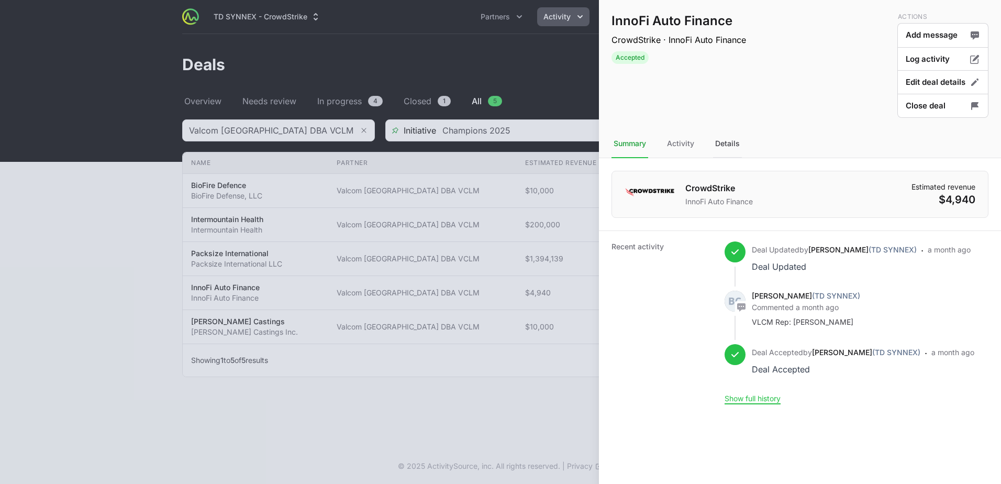
click at [729, 148] on div "Details" at bounding box center [727, 144] width 29 height 28
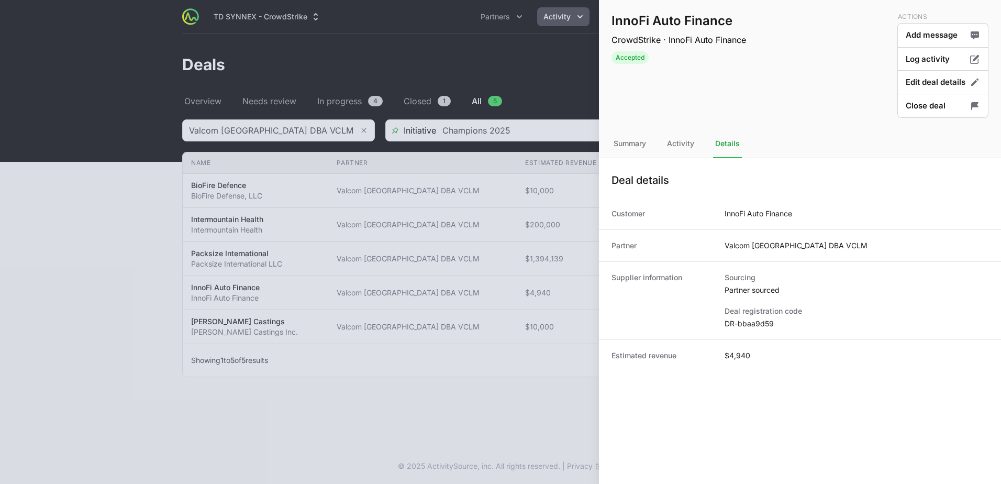
click at [80, 312] on div at bounding box center [500, 242] width 1001 height 484
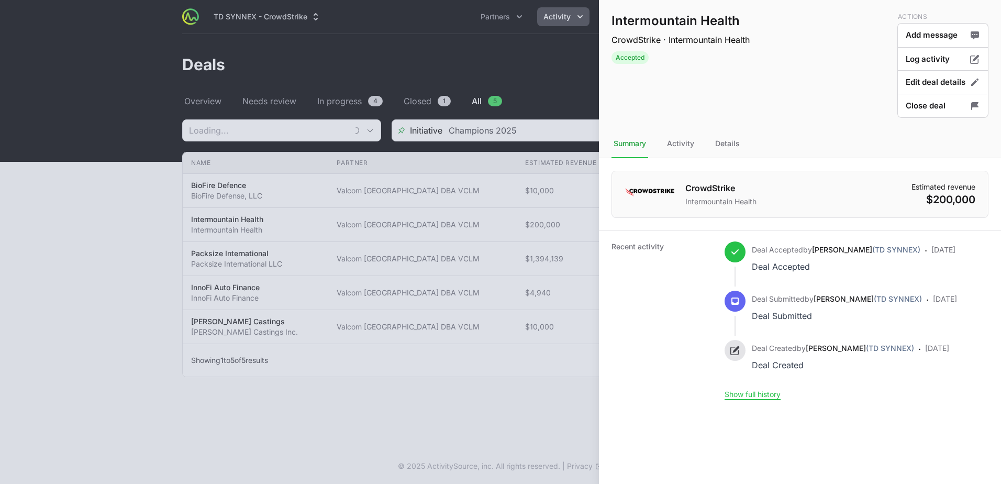
type input "Valcom [GEOGRAPHIC_DATA] DBA VCLM"
click at [140, 237] on div at bounding box center [500, 242] width 1001 height 484
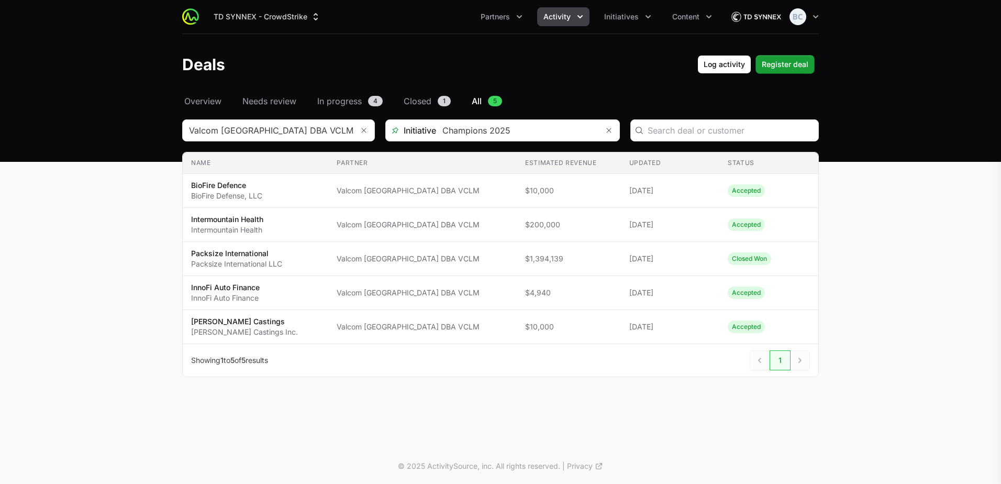
click at [202, 100] on div at bounding box center [500, 242] width 1001 height 484
click at [211, 101] on span "Overview" at bounding box center [202, 101] width 37 height 13
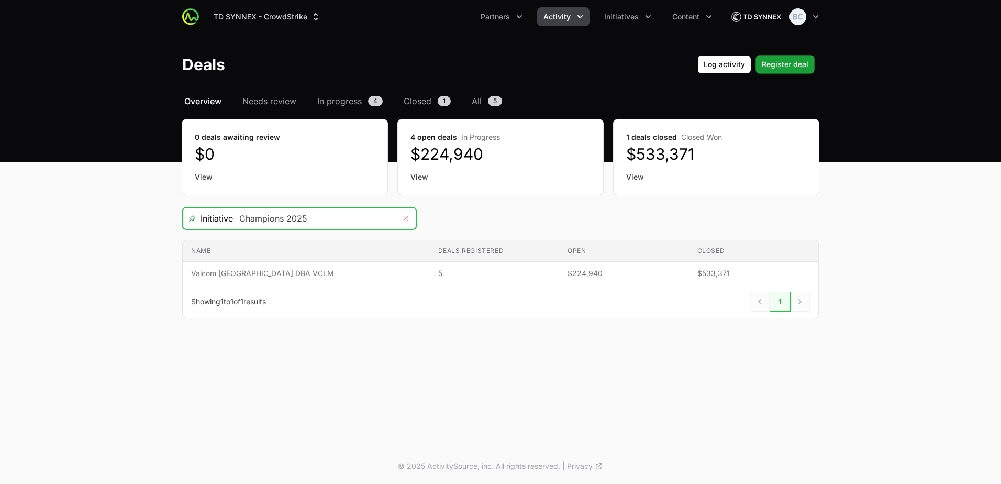
click at [407, 217] on icon "Remove" at bounding box center [406, 218] width 5 height 5
click at [406, 219] on icon "Open" at bounding box center [405, 218] width 5 height 3
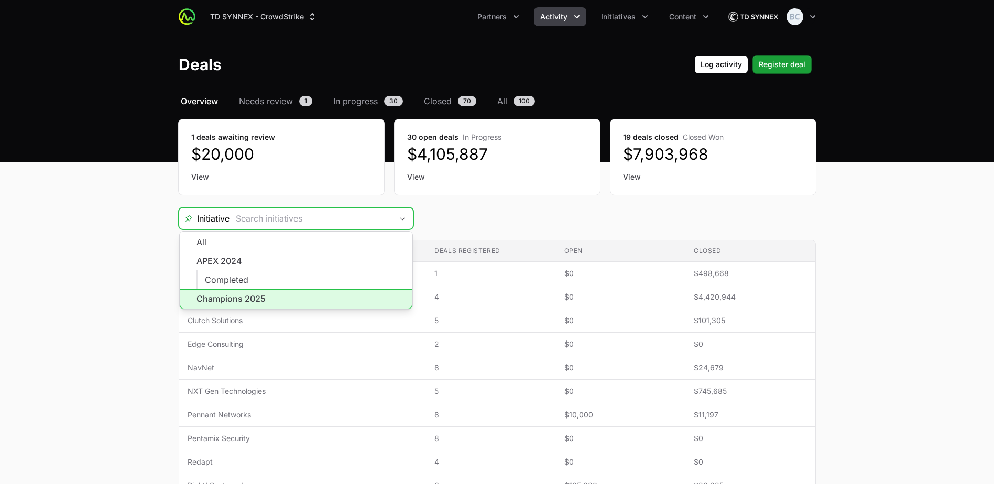
click at [339, 296] on li "Champions 2025" at bounding box center [296, 299] width 233 height 20
type input "Champions 2025"
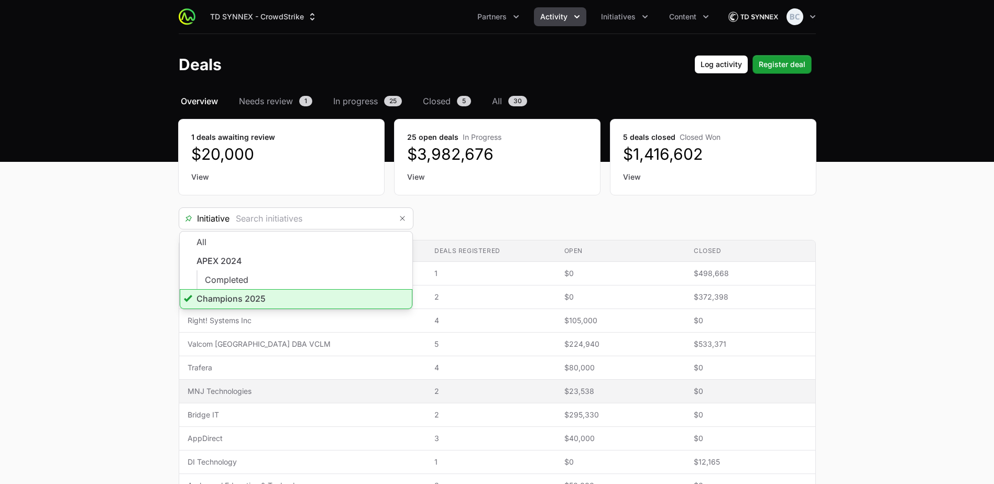
type input "Champions 2025"
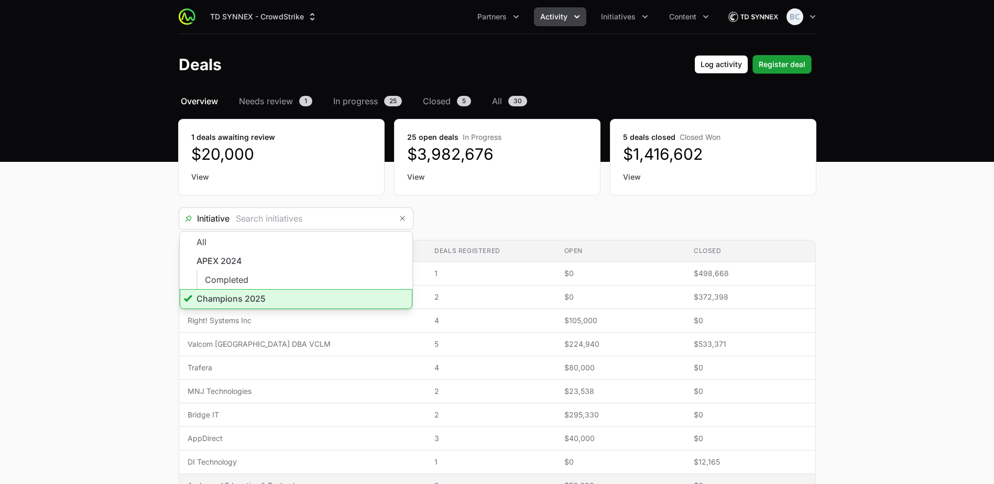
type input "Champions 2025"
